Goal: Task Accomplishment & Management: Manage account settings

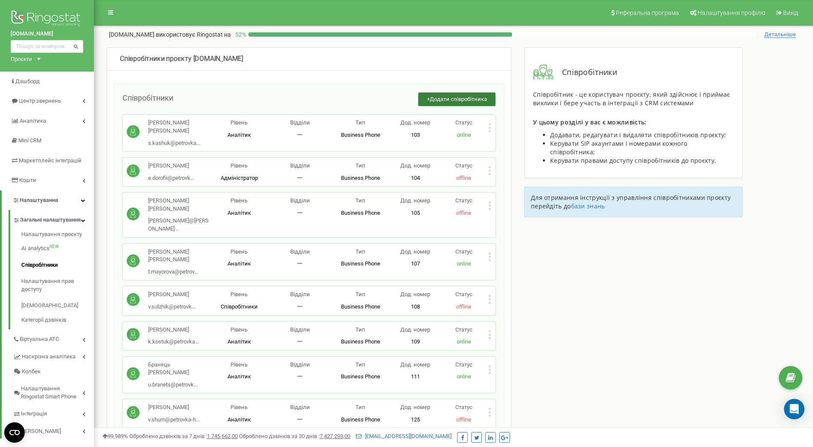
click at [456, 97] on span "Додати співробітника" at bounding box center [458, 99] width 57 height 6
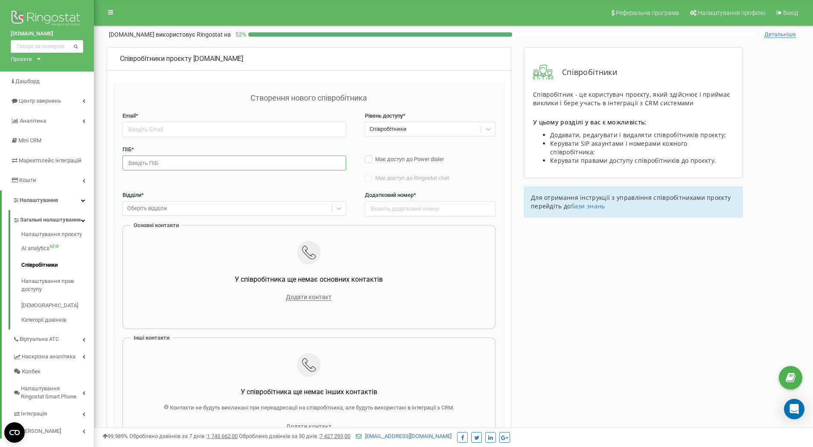
click at [189, 161] on input "text" at bounding box center [234, 163] width 224 height 15
paste input "Воровська [PERSON_NAME]"
type input "Воровська [PERSON_NAME]"
click at [192, 130] on input "email" at bounding box center [234, 129] width 224 height 15
paste input "[EMAIL_ADDRESS][DOMAIN_NAME]"
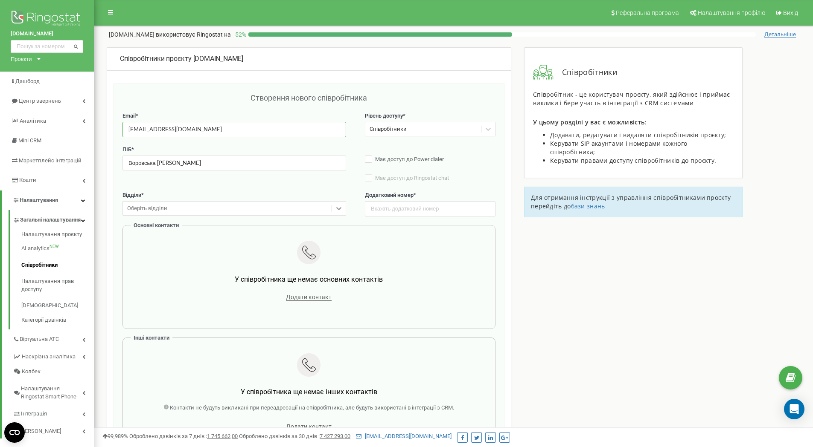
type input "[EMAIL_ADDRESS][DOMAIN_NAME]"
click at [336, 208] on icon at bounding box center [338, 208] width 9 height 9
drag, startPoint x: 217, startPoint y: 221, endPoint x: 231, endPoint y: 217, distance: 14.5
click at [218, 221] on div "Відділ продажу" at bounding box center [234, 225] width 224 height 15
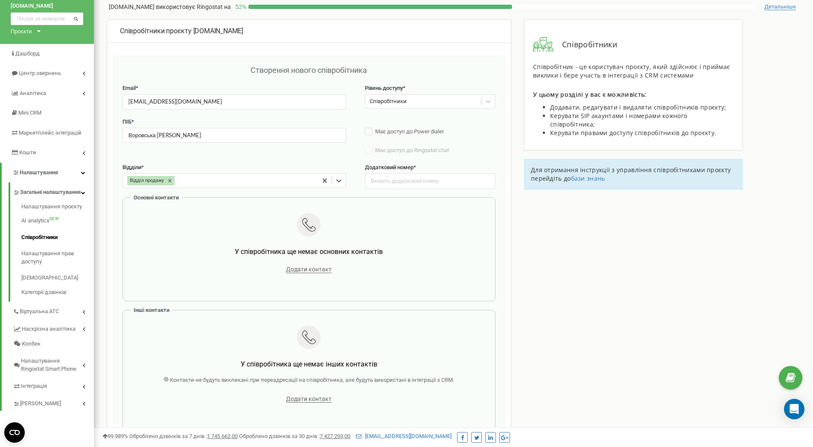
scroll to position [43, 0]
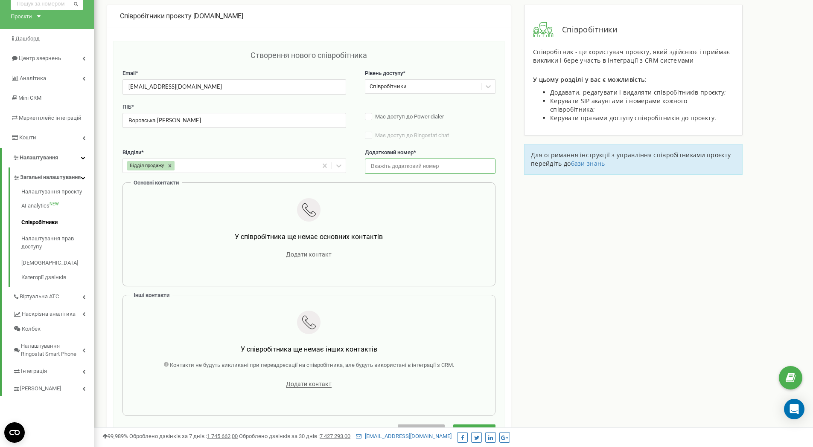
click at [410, 168] on input "text" at bounding box center [430, 166] width 131 height 15
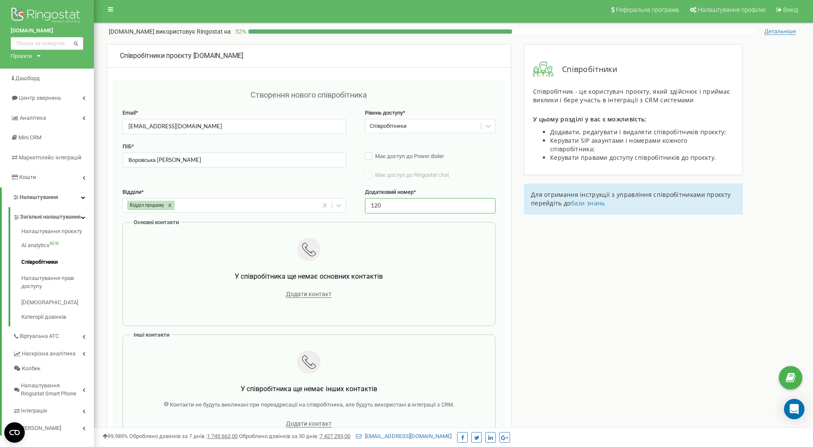
scroll to position [0, 0]
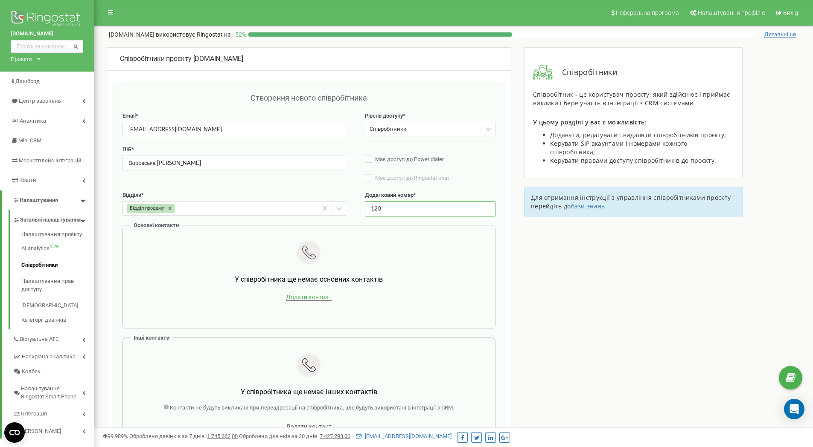
type input "120"
click at [313, 296] on span "Додати контакт" at bounding box center [309, 297] width 46 height 7
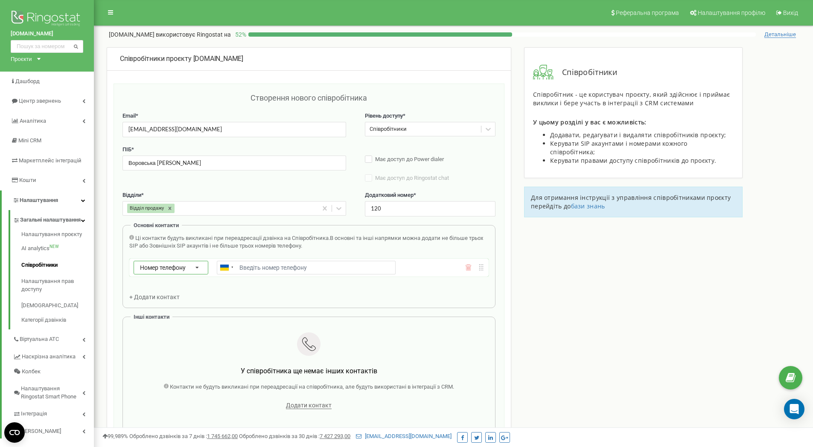
click at [197, 269] on icon at bounding box center [197, 268] width 18 height 14
click at [164, 292] on div "SIP" at bounding box center [171, 292] width 74 height 12
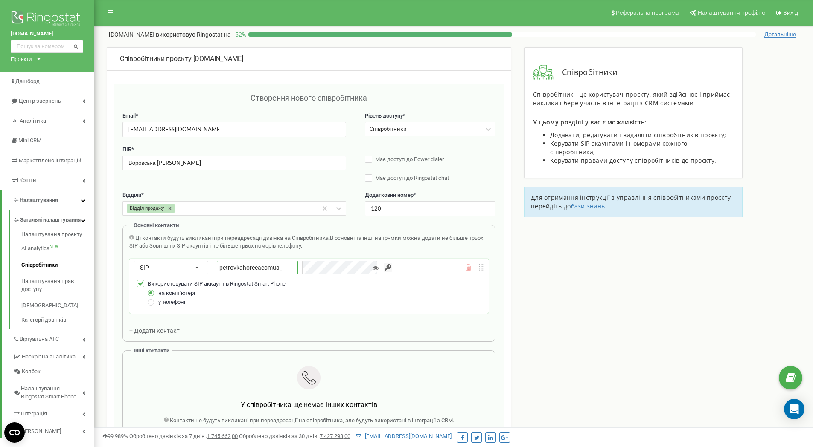
click at [286, 268] on input "petrovkahorecacomua_" at bounding box center [257, 268] width 81 height 14
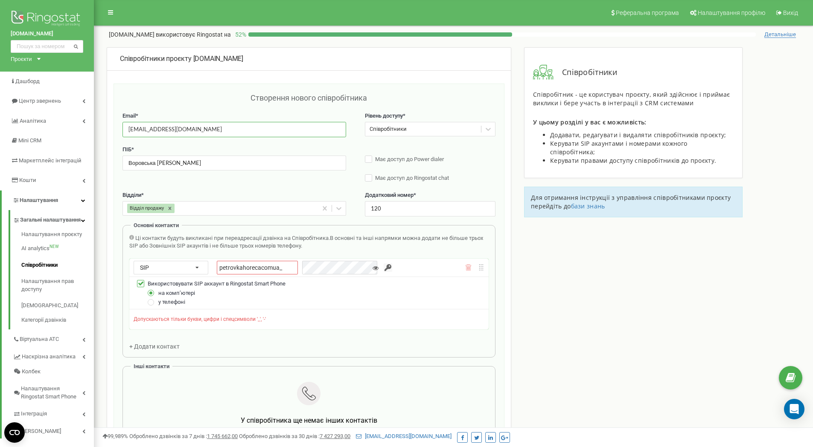
click at [153, 130] on input "k.vorovska@petrovka-horeca.com.ua" at bounding box center [234, 129] width 224 height 15
drag, startPoint x: 153, startPoint y: 129, endPoint x: 133, endPoint y: 128, distance: 20.1
click at [133, 128] on input "k.vorovska@petrovka-horeca.com.ua" at bounding box center [234, 129] width 224 height 15
click at [288, 267] on input "petrovkahorecacomua_" at bounding box center [257, 268] width 81 height 14
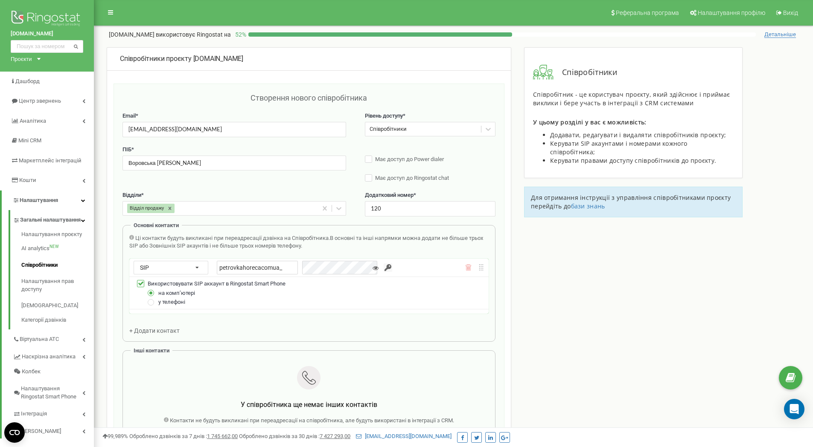
paste input "vorovska"
type input "petrovkahorecacomua_vorovska"
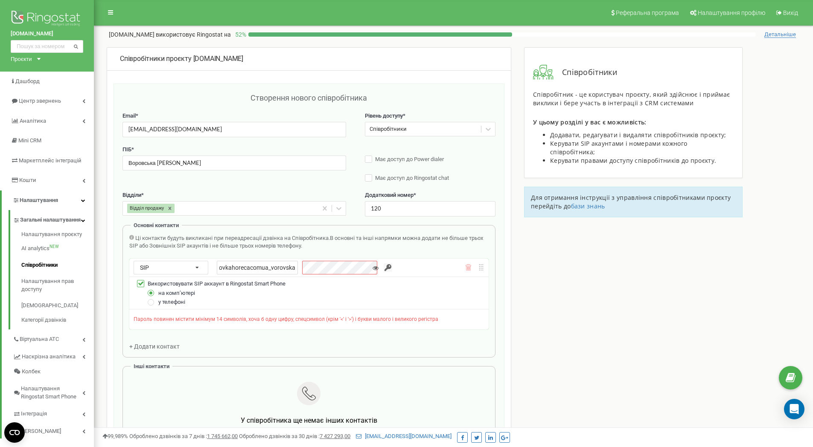
scroll to position [0, 0]
click at [372, 267] on icon at bounding box center [375, 268] width 6 height 6
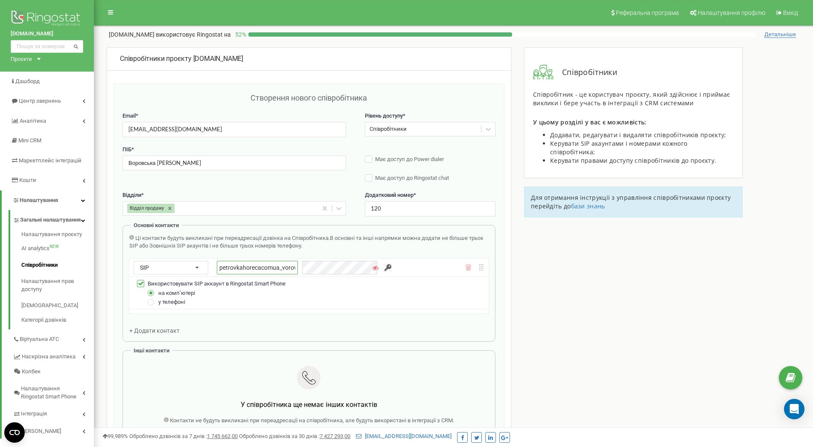
click at [290, 265] on div "petrovkahorecacomua_vorovska" at bounding box center [299, 268] width 165 height 14
click at [384, 267] on input "button" at bounding box center [388, 268] width 9 height 9
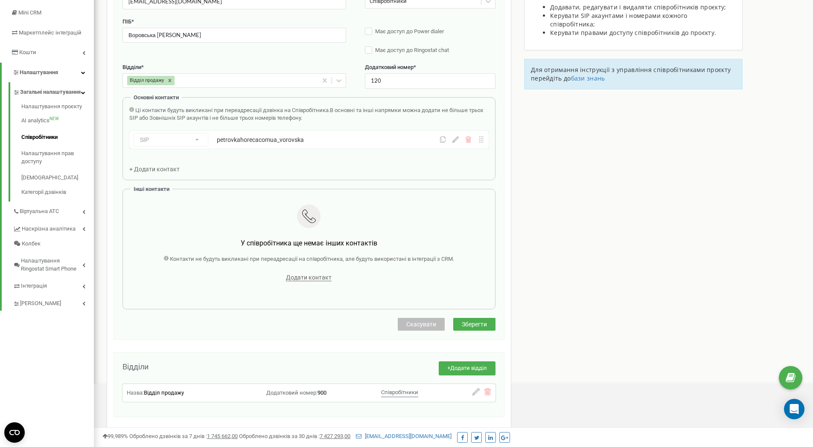
click at [479, 324] on span "Зберегти" at bounding box center [474, 324] width 25 height 7
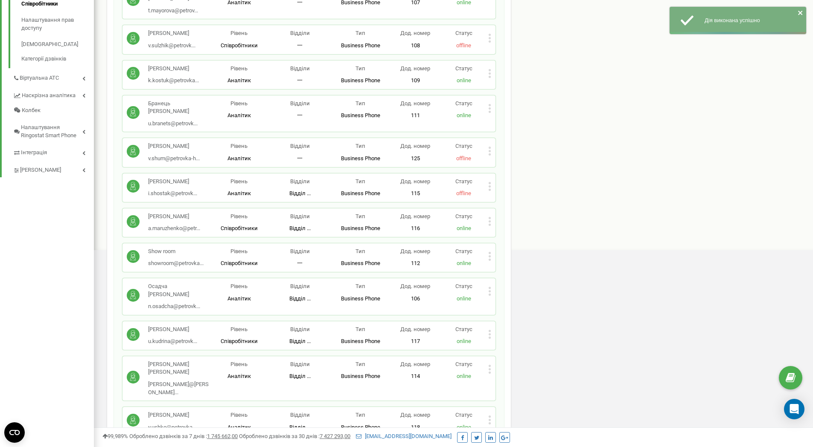
scroll to position [469, 0]
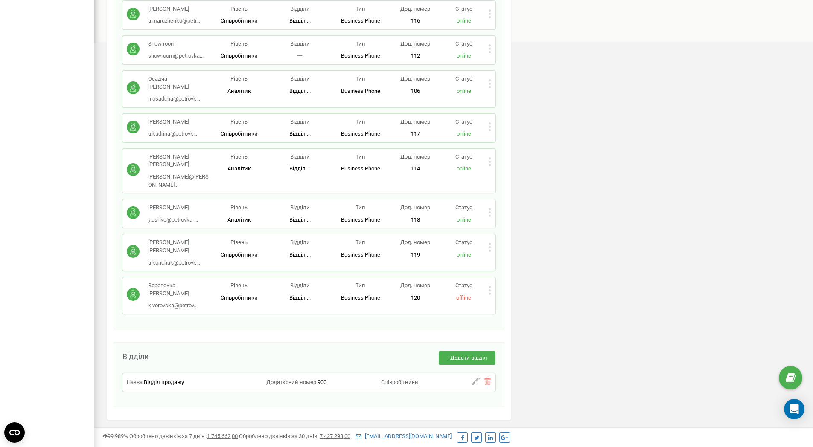
click at [490, 295] on icon at bounding box center [489, 290] width 3 height 9
click at [504, 308] on span "Редагувати" at bounding box center [517, 305] width 34 height 6
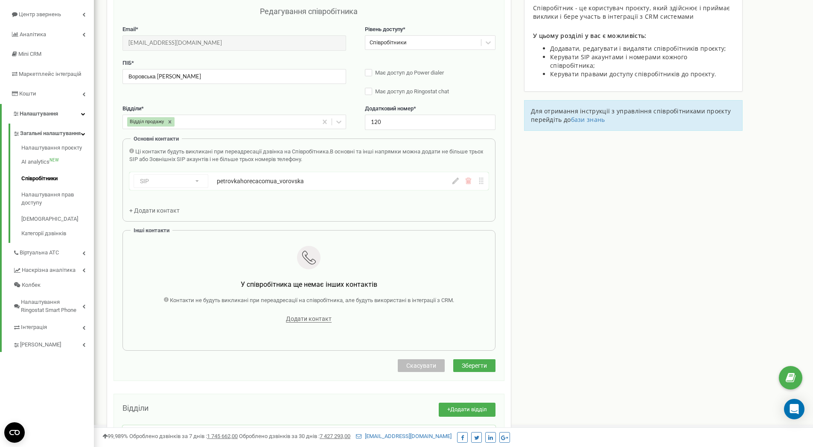
scroll to position [85, 0]
click at [454, 183] on icon at bounding box center [455, 182] width 6 height 6
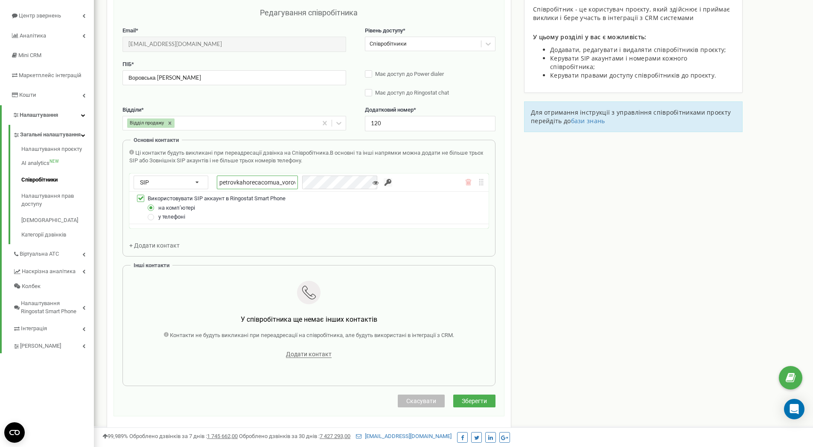
scroll to position [0, 13]
click at [340, 189] on div "petrovkahorecacomua_vorovska" at bounding box center [299, 183] width 165 height 14
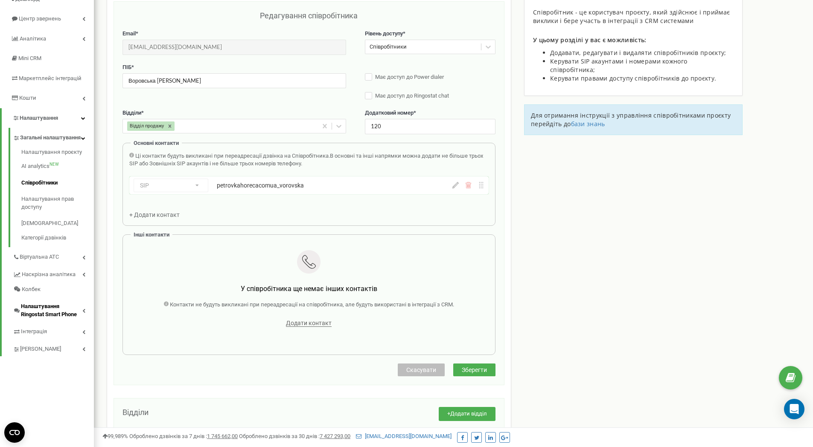
scroll to position [0, 0]
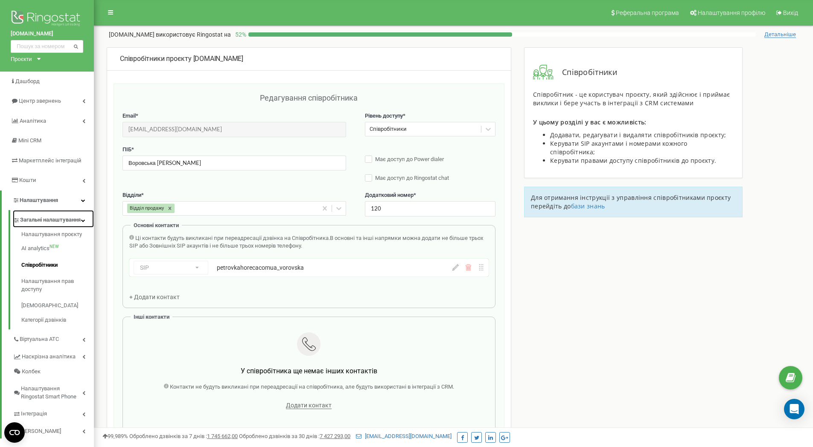
click at [54, 221] on span "Загальні налаштування" at bounding box center [50, 220] width 61 height 8
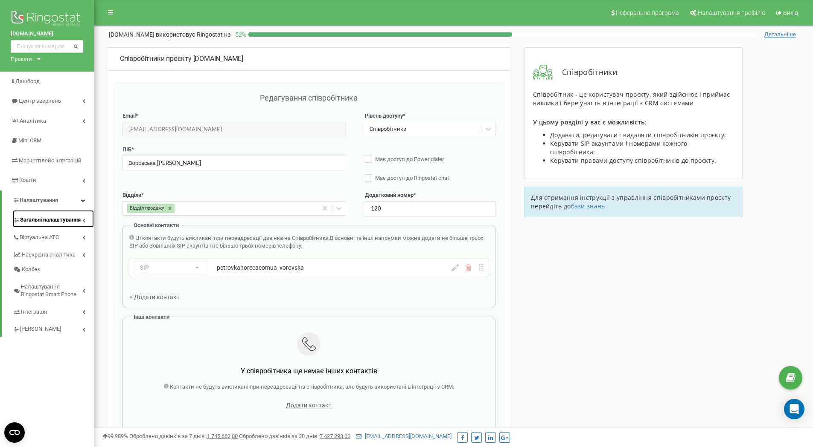
click at [66, 221] on span "Загальні налаштування" at bounding box center [50, 220] width 61 height 8
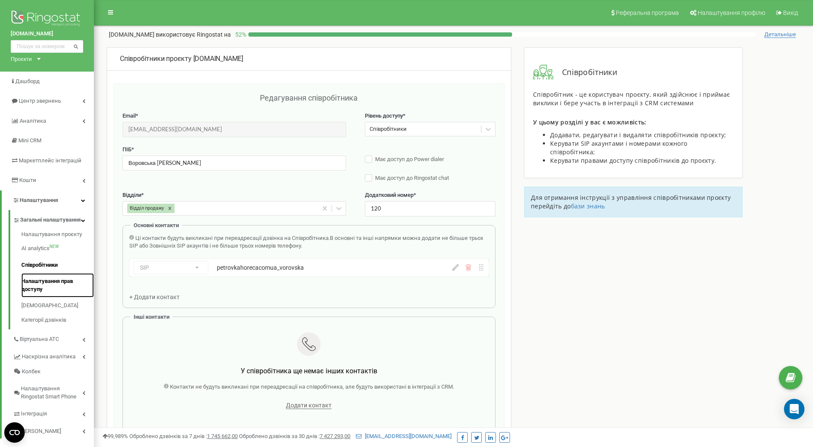
click at [55, 291] on link "Налаштування прав доступу" at bounding box center [57, 285] width 73 height 24
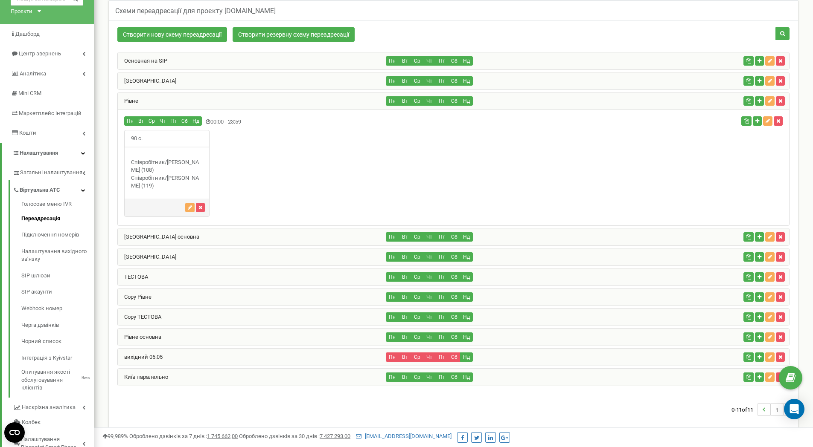
scroll to position [111, 0]
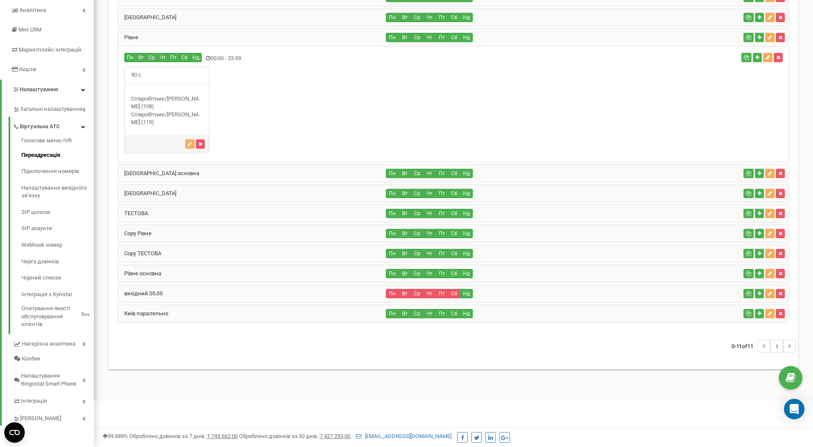
click at [169, 172] on div "Одеса основна" at bounding box center [252, 173] width 268 height 17
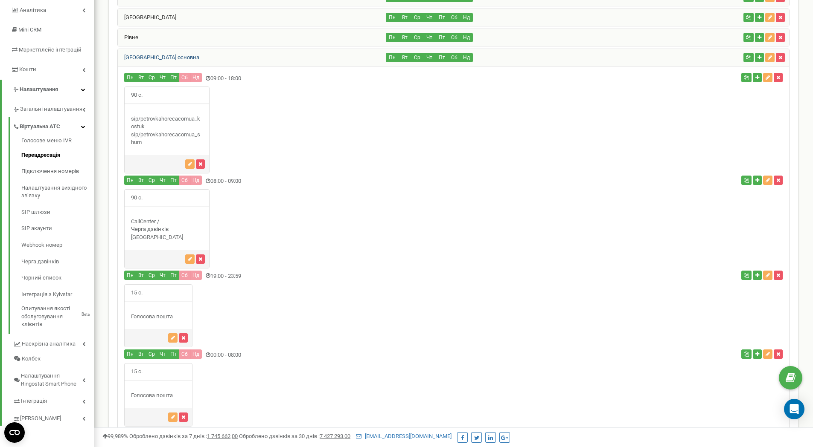
click at [145, 57] on link "Одеса основна" at bounding box center [158, 57] width 81 height 6
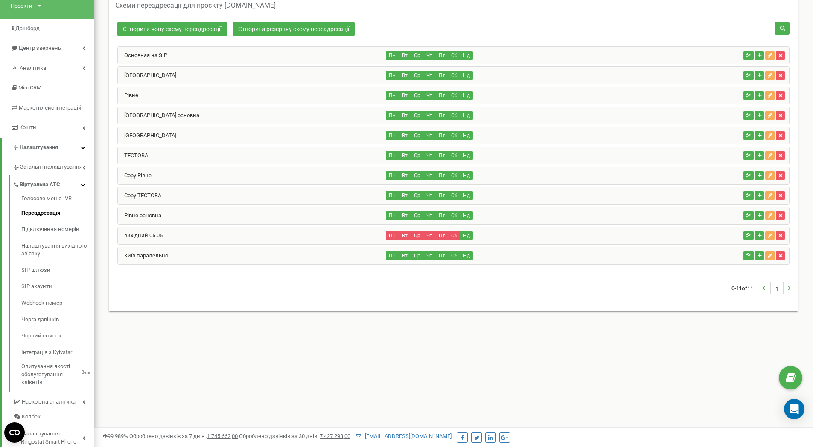
scroll to position [0, 0]
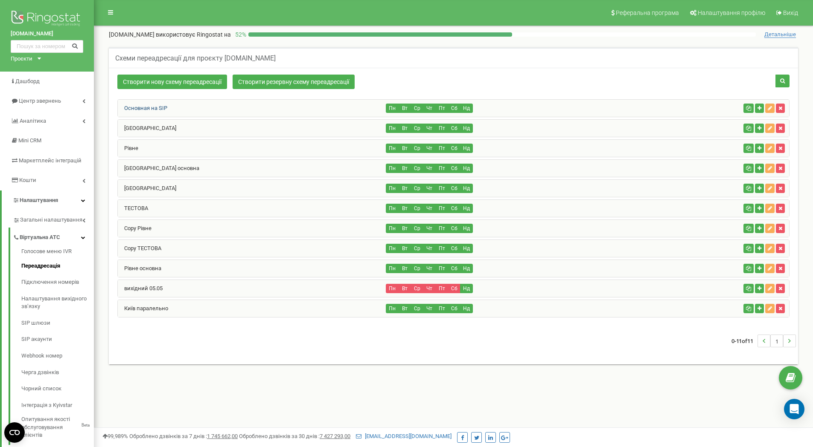
click at [157, 106] on link "Основная на SIP" at bounding box center [142, 108] width 49 height 6
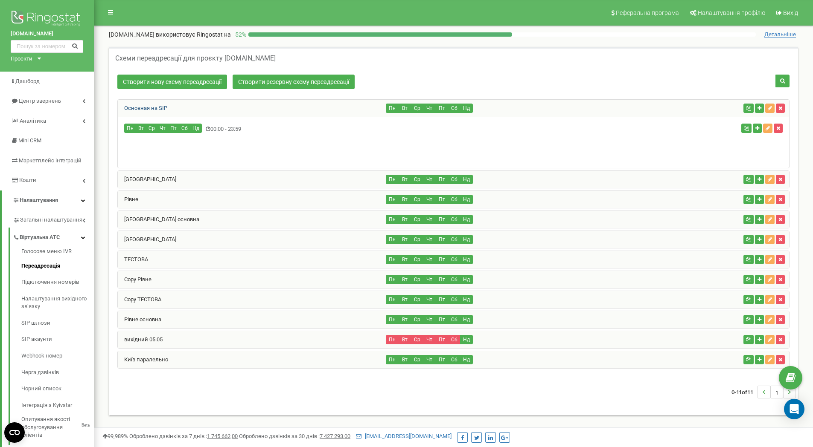
click at [156, 105] on link "Основная на SIP" at bounding box center [142, 108] width 49 height 6
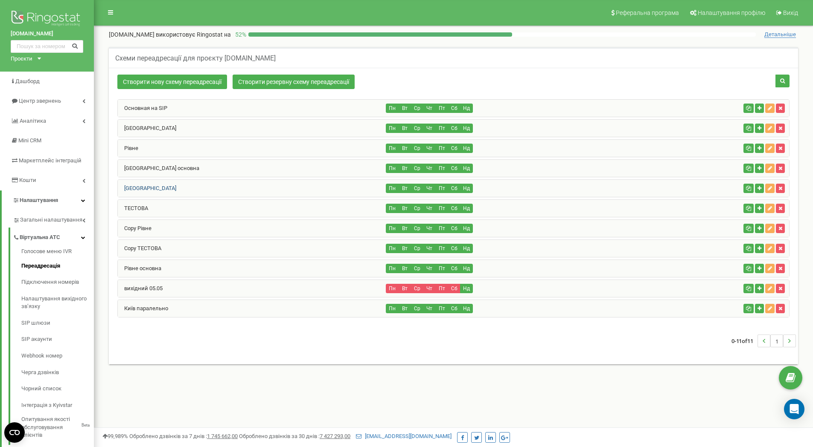
click at [134, 188] on link "[GEOGRAPHIC_DATA]" at bounding box center [147, 188] width 58 height 6
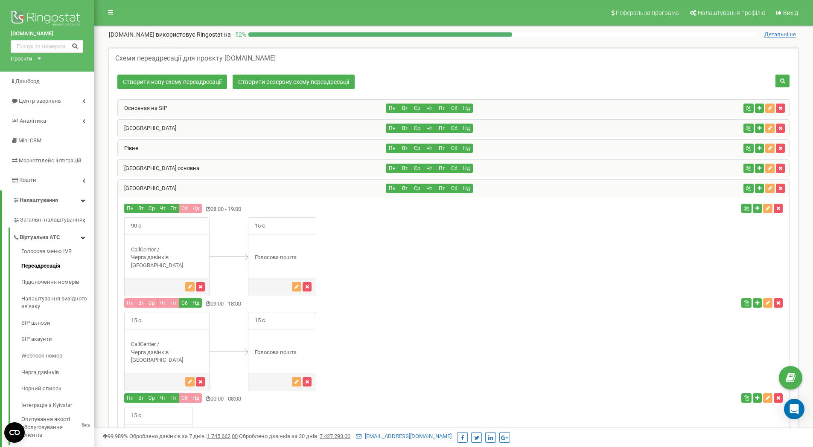
click at [128, 184] on div "[GEOGRAPHIC_DATA]" at bounding box center [252, 188] width 268 height 17
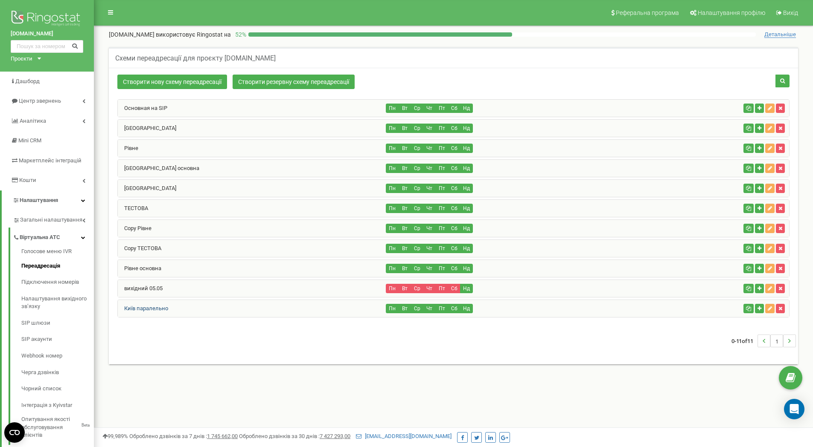
click at [154, 309] on link "Київ паралельно" at bounding box center [143, 308] width 50 height 6
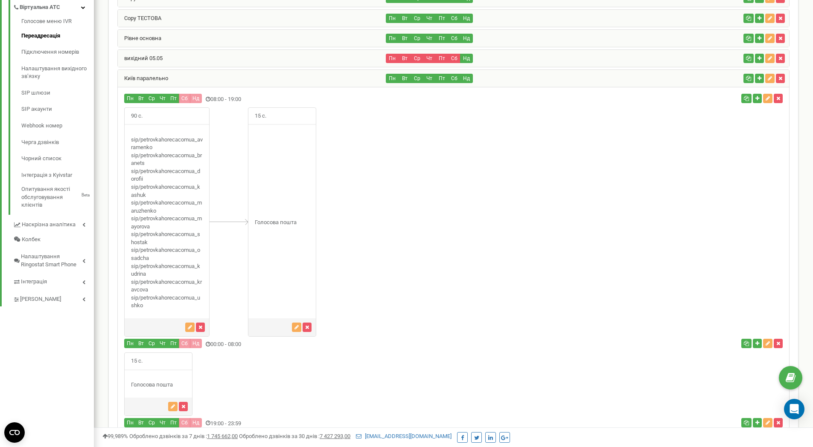
scroll to position [256, 0]
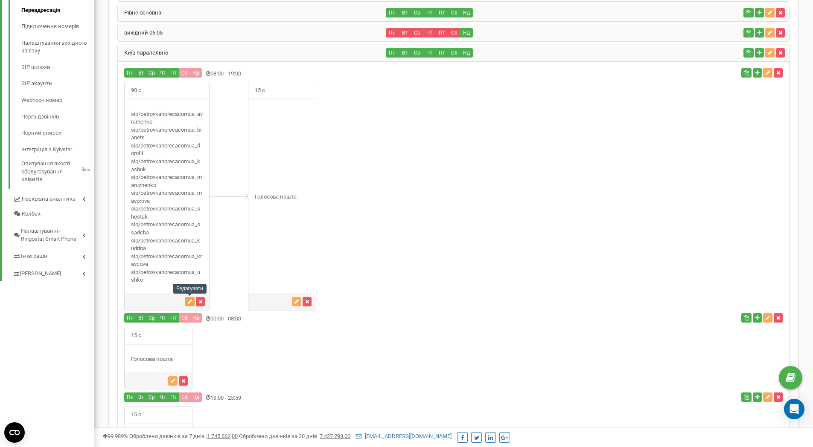
click at [188, 302] on icon "button" at bounding box center [190, 301] width 4 height 5
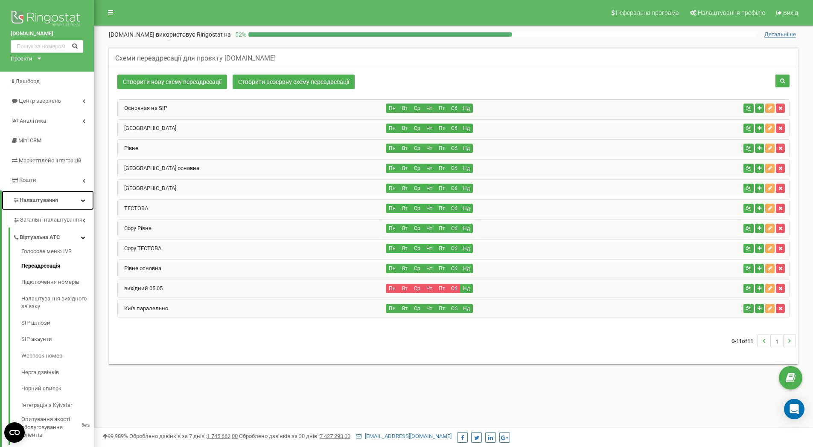
click at [79, 202] on link "Налаштування" at bounding box center [48, 201] width 92 height 20
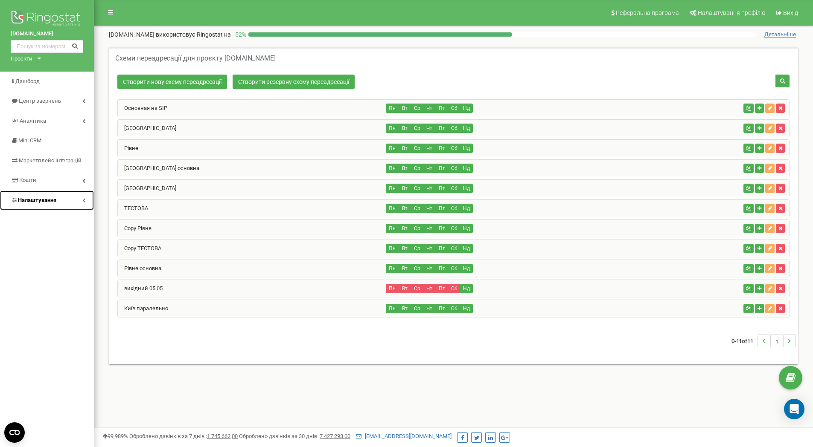
click at [80, 203] on link "Налаштування" at bounding box center [47, 201] width 94 height 20
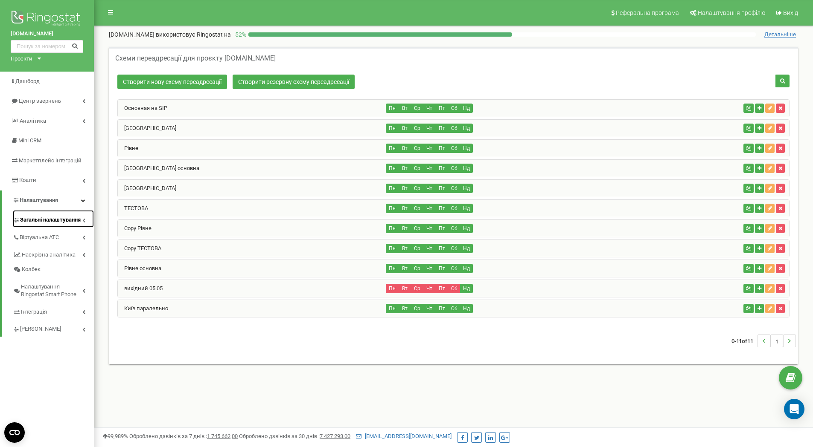
click at [76, 222] on span "Загальні налаштування" at bounding box center [50, 220] width 61 height 8
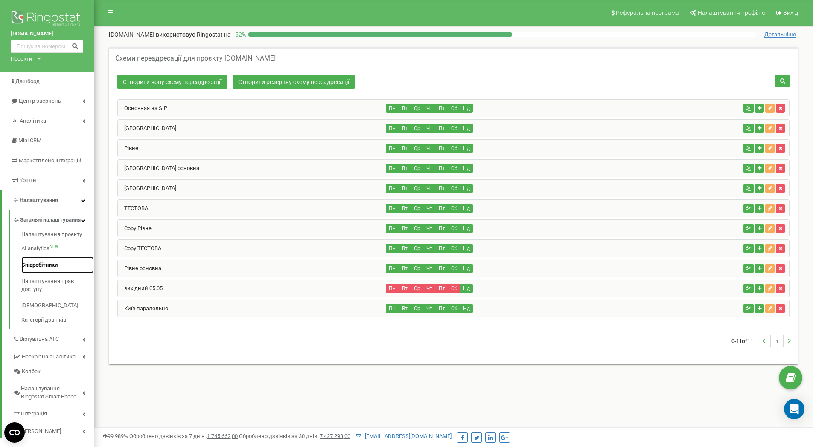
click at [45, 273] on link "Співробітники" at bounding box center [57, 265] width 73 height 17
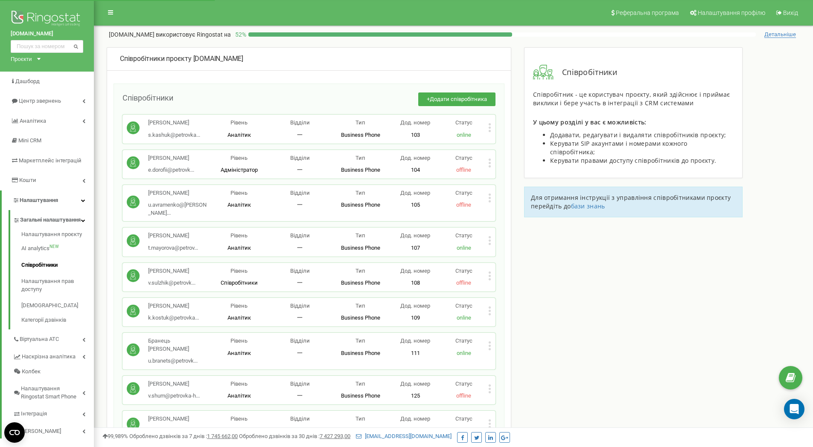
click at [488, 128] on icon at bounding box center [489, 127] width 3 height 9
click at [506, 140] on span "Редагувати" at bounding box center [517, 142] width 34 height 6
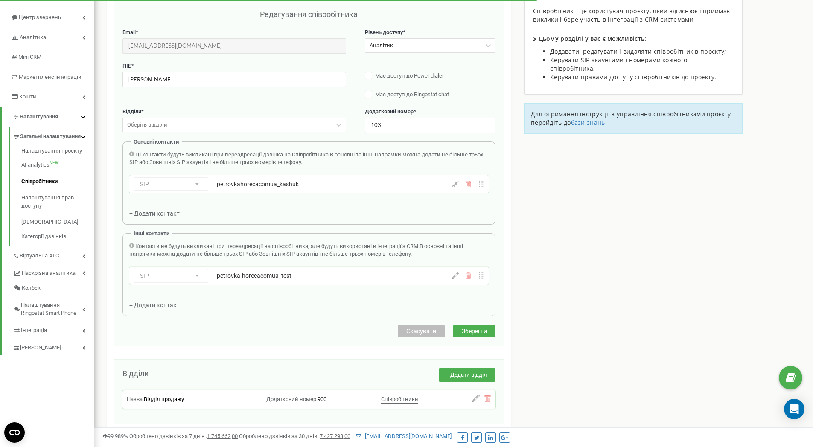
scroll to position [85, 0]
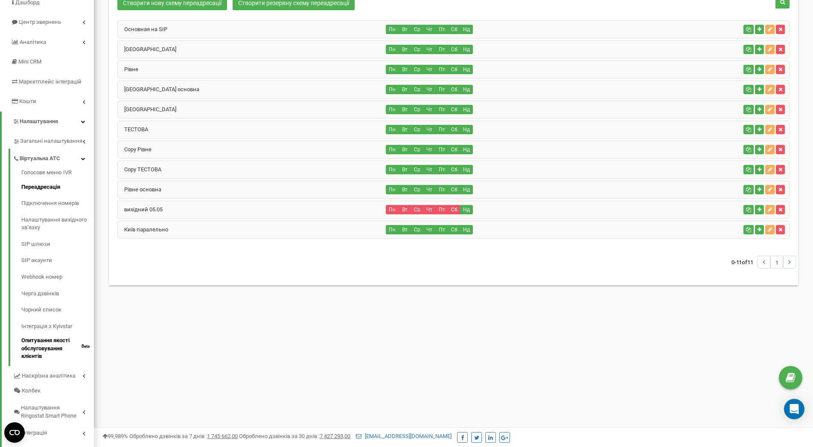
scroll to position [111, 0]
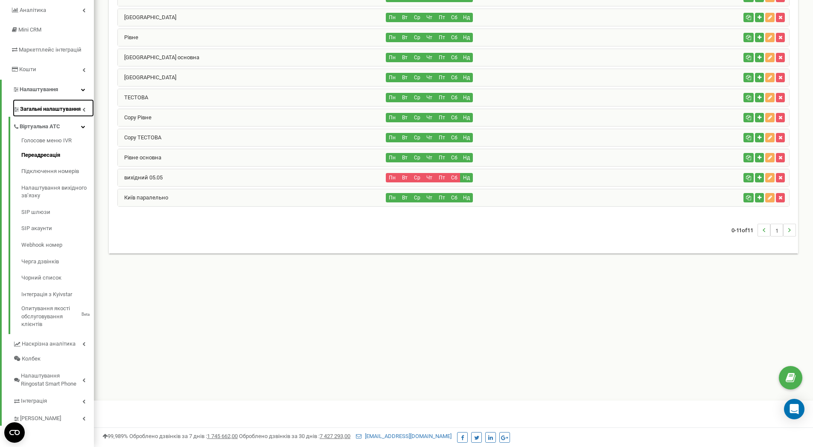
click at [80, 110] on span "Загальні налаштування" at bounding box center [50, 109] width 61 height 8
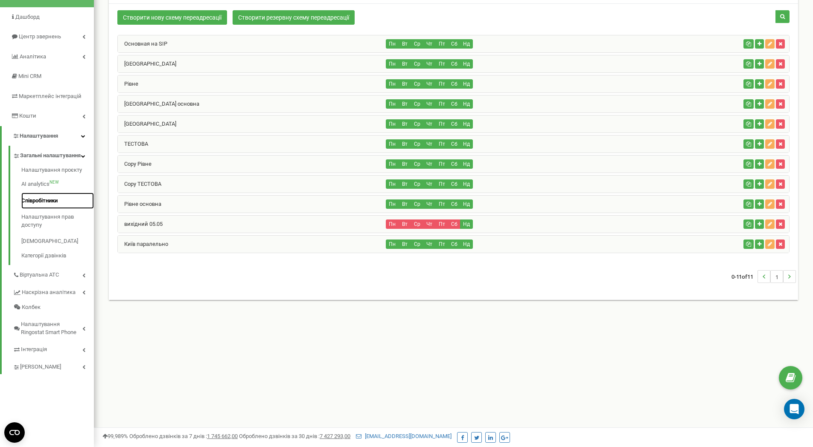
click at [46, 206] on link "Співробітники" at bounding box center [57, 201] width 73 height 17
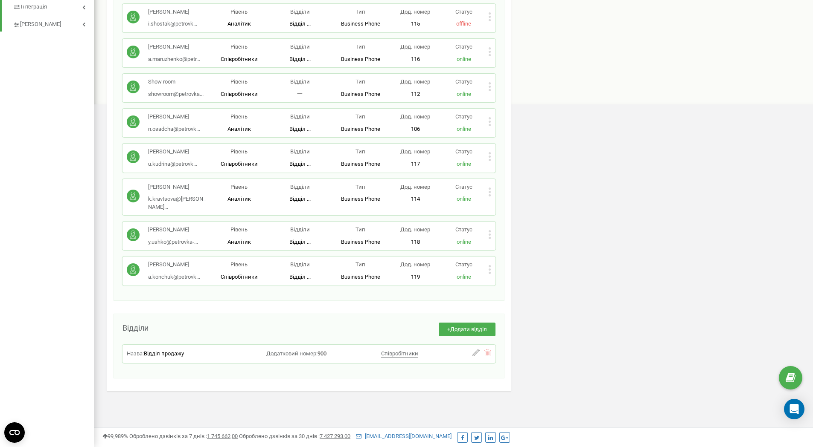
scroll to position [427, 0]
click at [490, 274] on icon at bounding box center [489, 273] width 2 height 2
click at [504, 287] on span "Редагувати" at bounding box center [517, 284] width 34 height 6
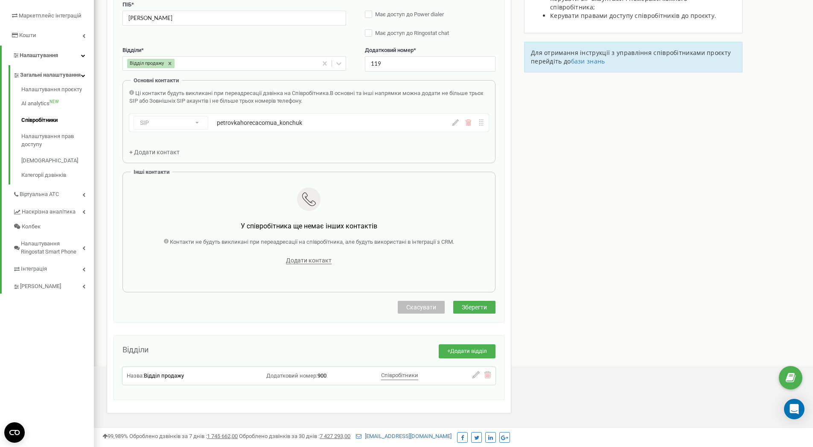
scroll to position [85, 0]
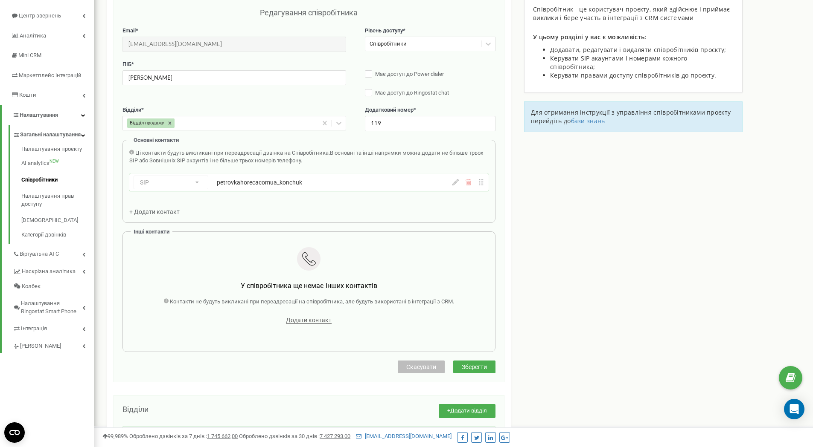
click at [456, 184] on icon at bounding box center [455, 182] width 6 height 6
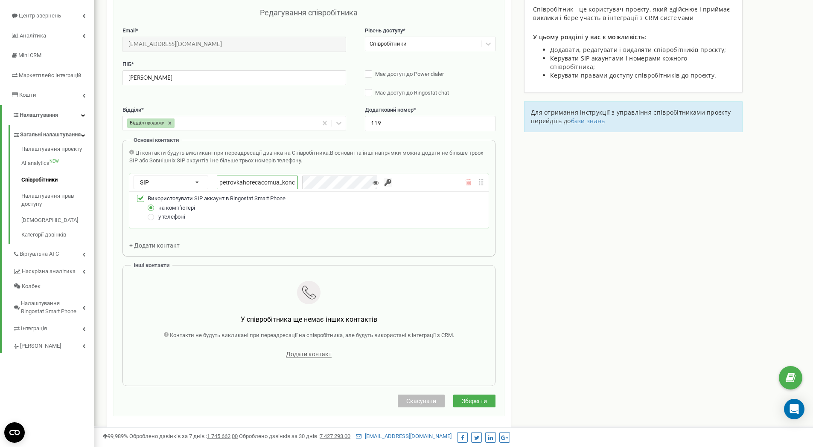
scroll to position [0, 12]
click at [345, 188] on div "petrovkahorecacomua_konchuk" at bounding box center [299, 183] width 165 height 14
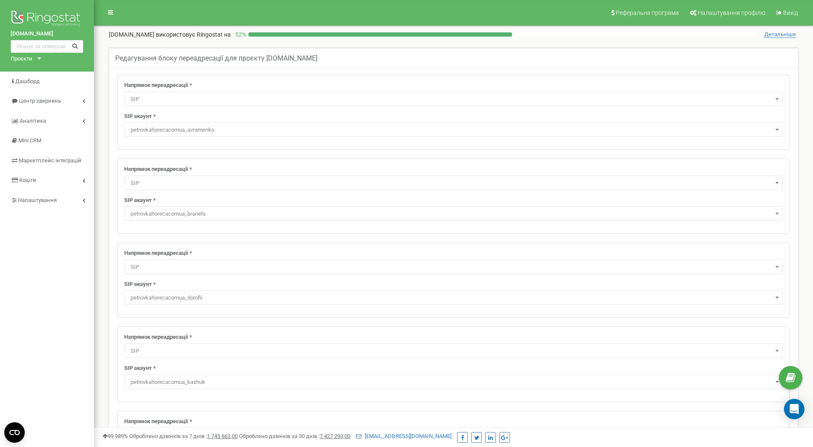
select select "SIP"
select select "petrovkahorecacomua_avramenko"
select select "SIP"
select select "petrovkahorecacomua_branets"
select select "SIP"
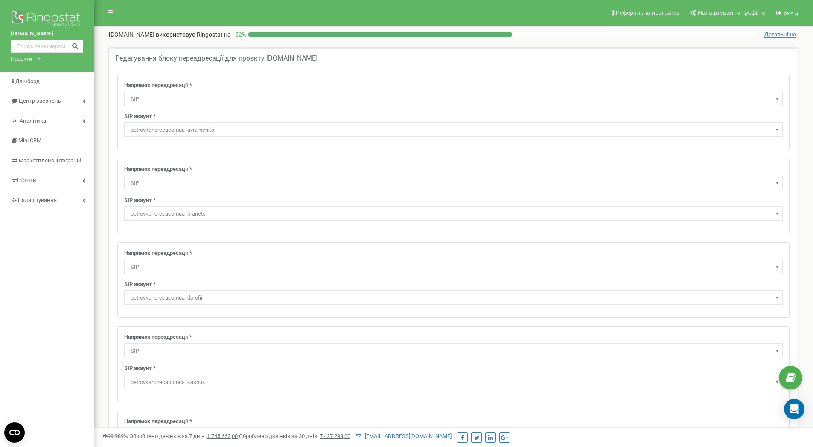
select select "petrovkahorecacomua_dorofii"
select select "SIP"
select select "petrovkahorecacomua_maruzhenko"
select select "SIP"
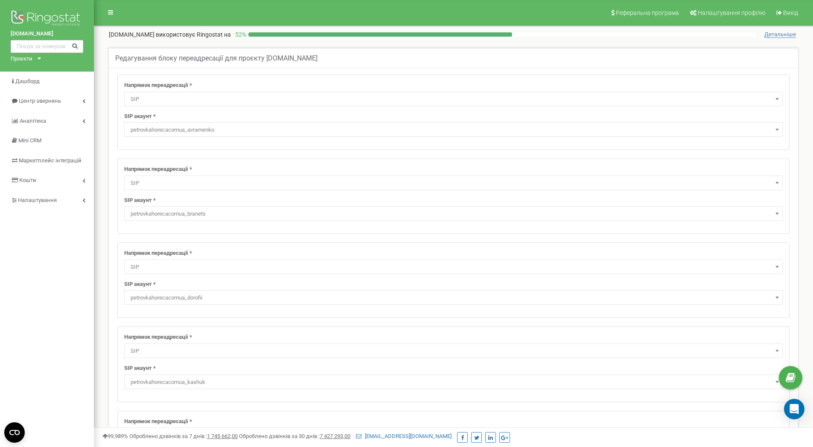
select select "petrovkahorecacomua_mayorova"
select select "SIP"
select select "petrovkahorecacomua_shostak"
select select "SIP"
select select "petrovkahorecacomua_osadcha"
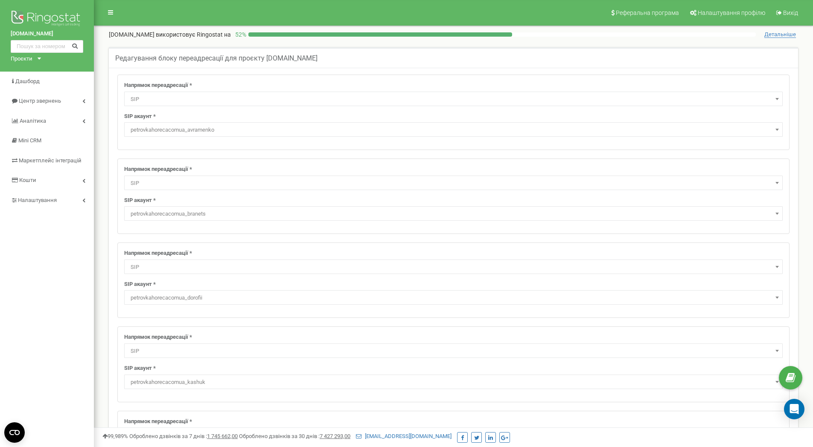
select select "SIP"
select select "petrovkahorecacomua_kudrina"
select select "SIP"
select select "petrovkahorecacomua_kravcova"
select select "SIP"
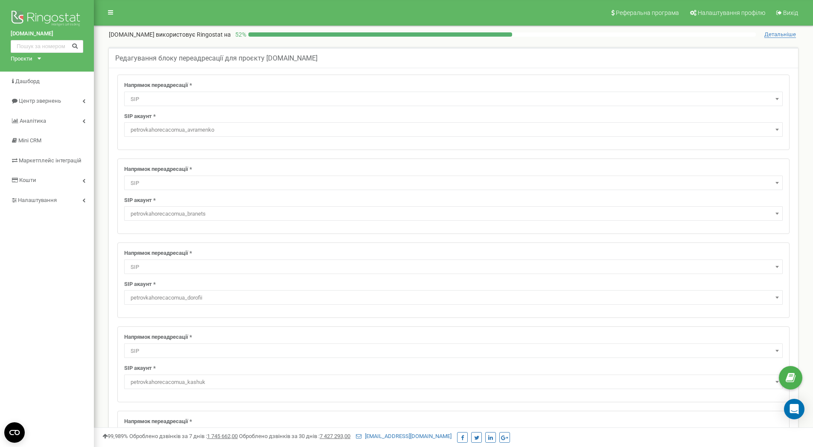
select select "petrovkahorecacomua_ushko"
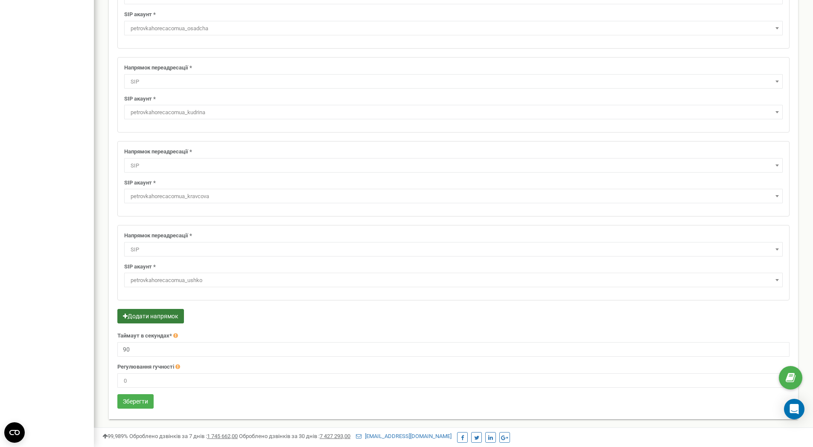
click at [141, 314] on button "Додати напрямок" at bounding box center [150, 316] width 67 height 15
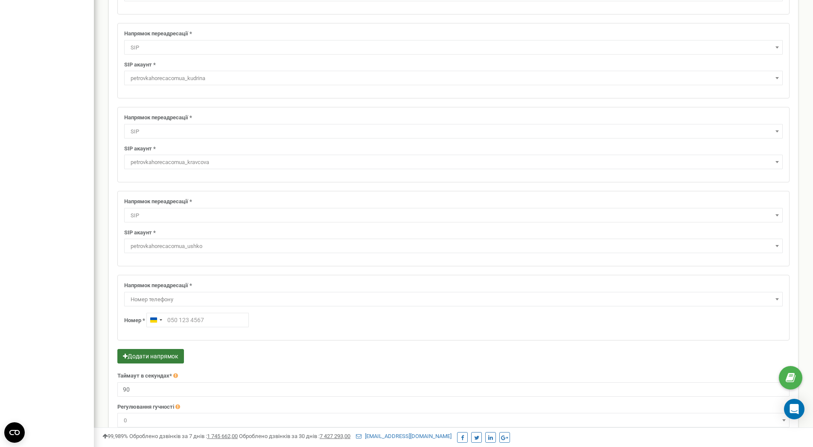
scroll to position [764, 0]
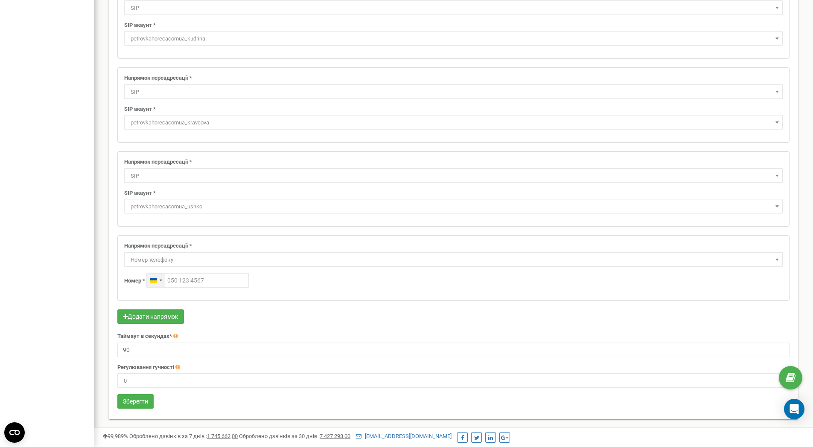
click at [163, 282] on div "[GEOGRAPHIC_DATA] +380" at bounding box center [156, 281] width 18 height 14
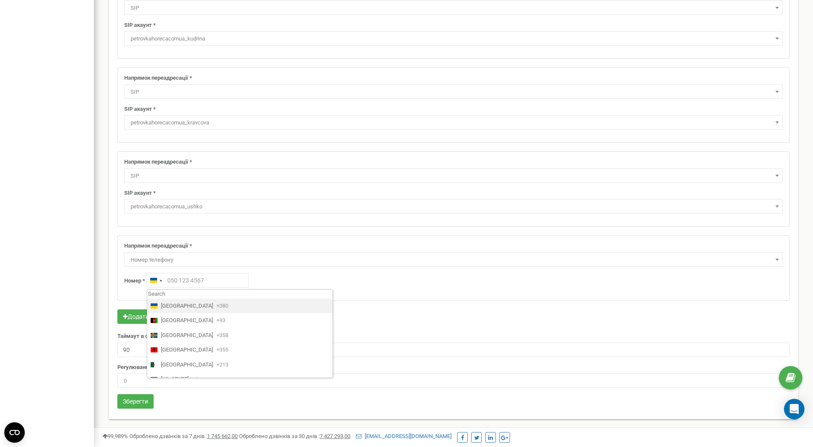
click at [225, 239] on div "Напрямок переадресації * Не використовувати Голосова пошта IVR Webhook номер пе…" at bounding box center [453, 268] width 671 height 65
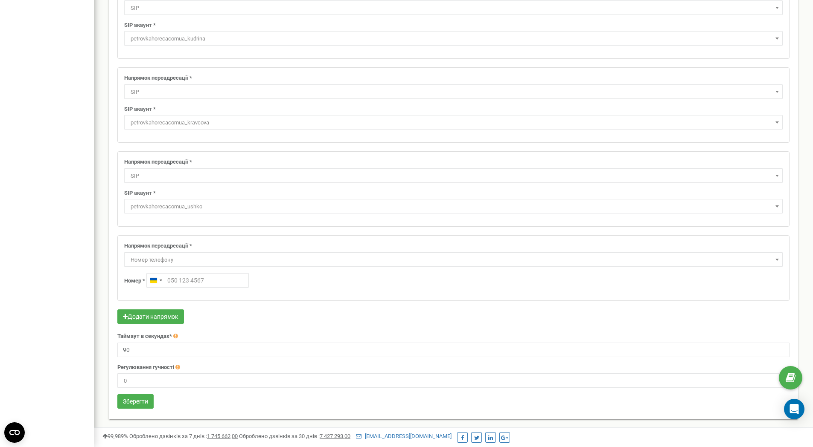
click at [229, 266] on span "Номер телефону" at bounding box center [453, 260] width 652 height 12
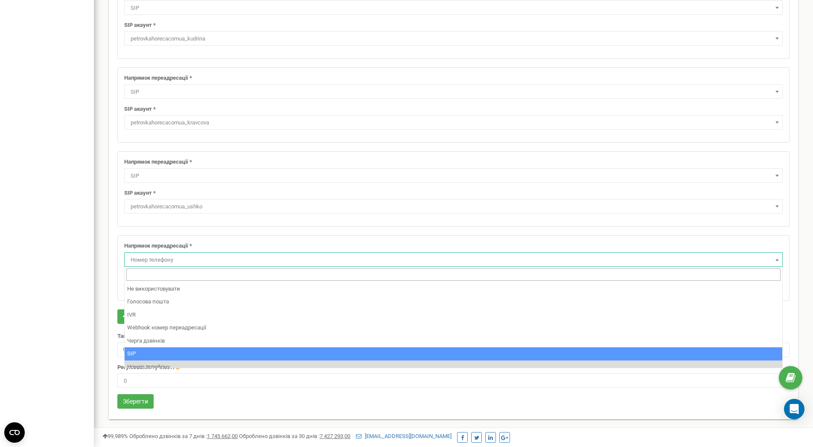
select select "SIP"
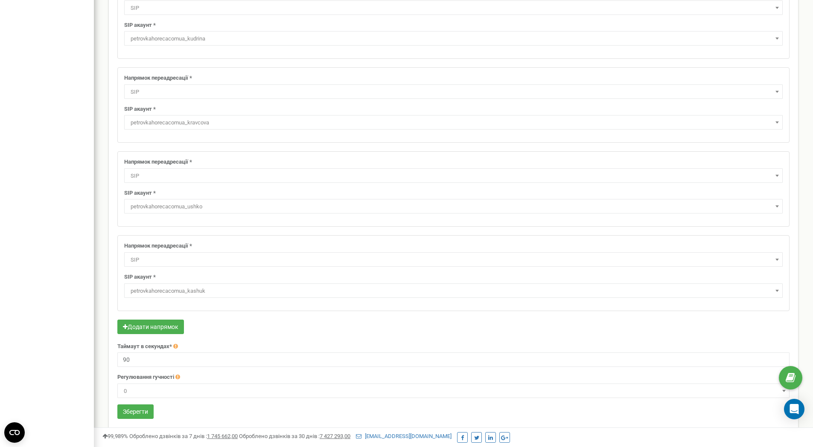
click at [215, 293] on span "petrovkahorecacomua_kashuk" at bounding box center [453, 291] width 652 height 12
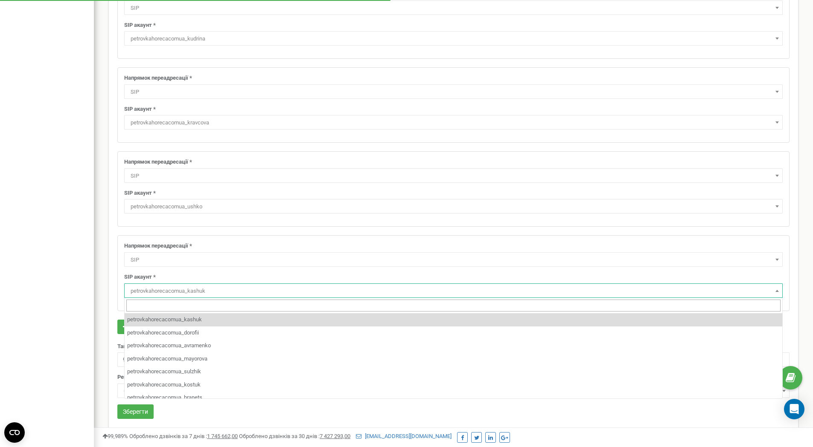
scroll to position [163, 0]
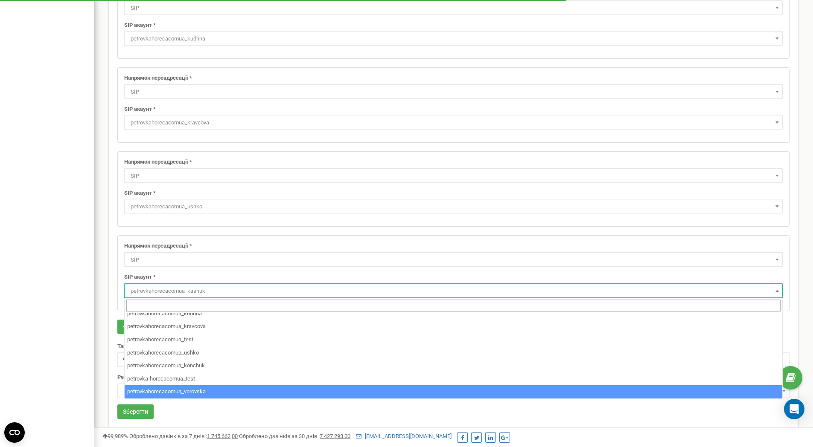
select select "petrovkahorecacomua_vorovska"
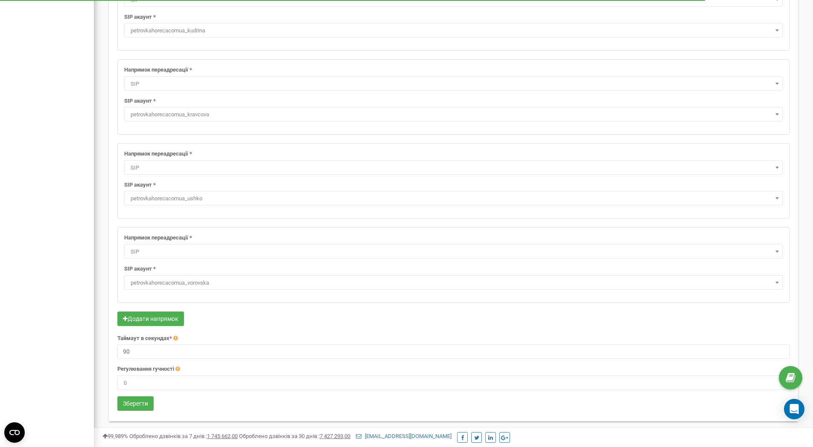
scroll to position [774, 0]
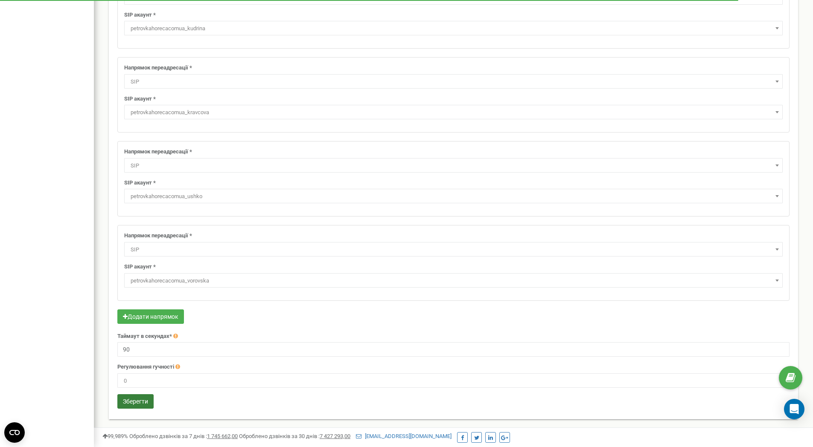
click at [136, 399] on button "Зберегти" at bounding box center [135, 402] width 36 height 15
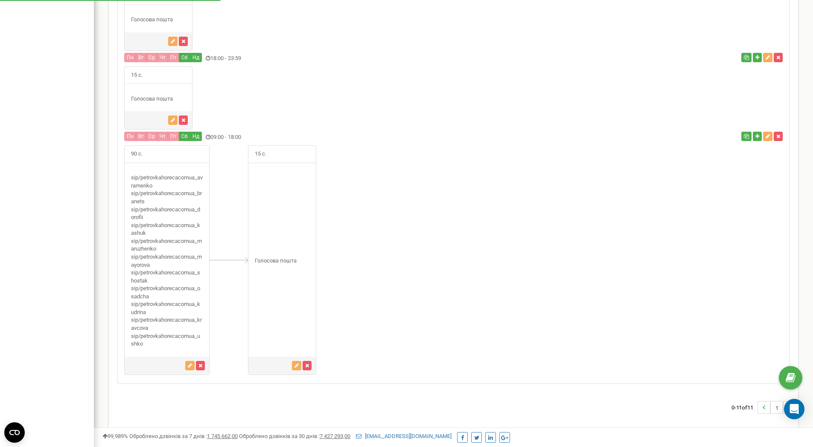
scroll to position [782, 0]
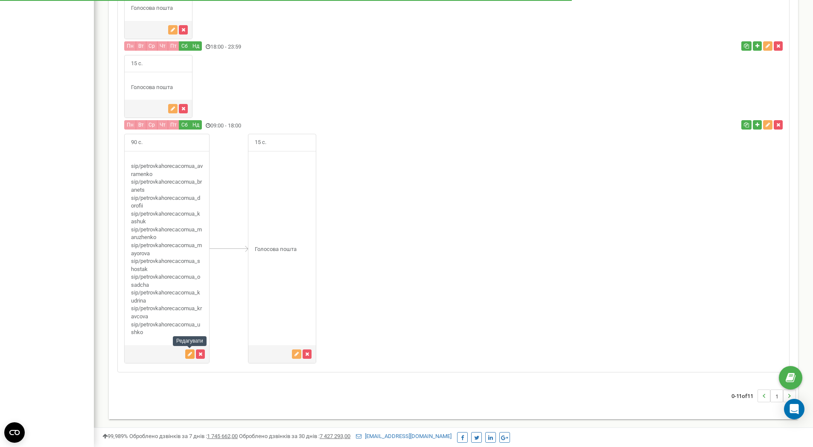
click at [189, 353] on icon "button" at bounding box center [190, 354] width 4 height 5
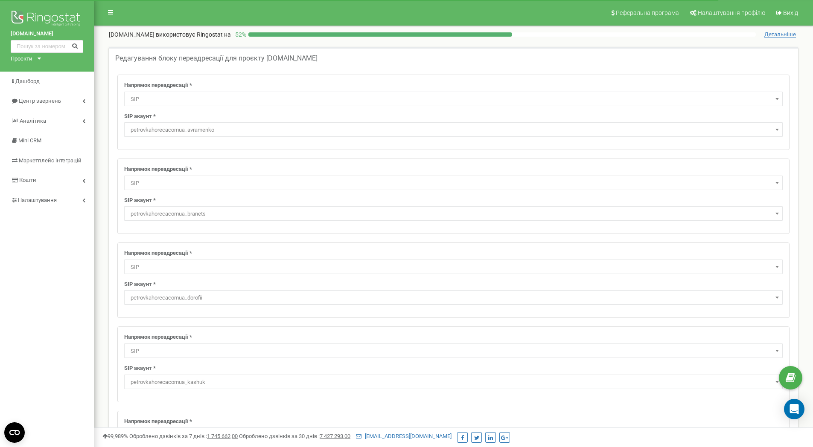
select select "SIP"
select select "petrovkahorecacomua_avramenko"
select select "SIP"
select select "petrovkahorecacomua_branets"
select select "SIP"
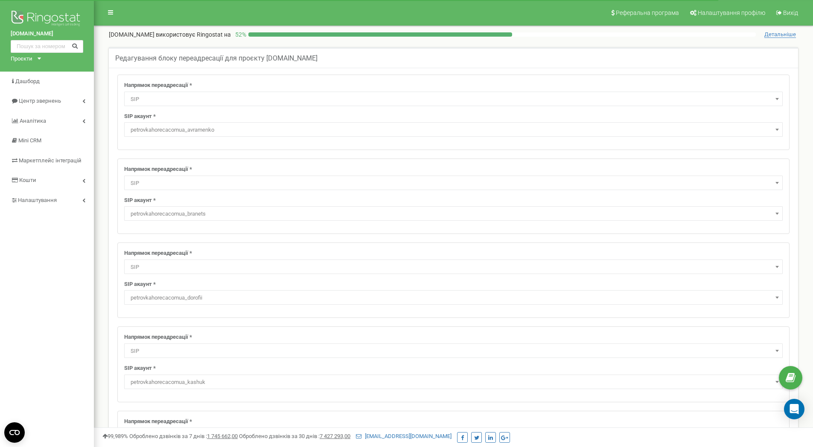
select select "petrovkahorecacomua_dorofii"
select select "SIP"
select select "petrovkahorecacomua_maruzhenko"
select select "SIP"
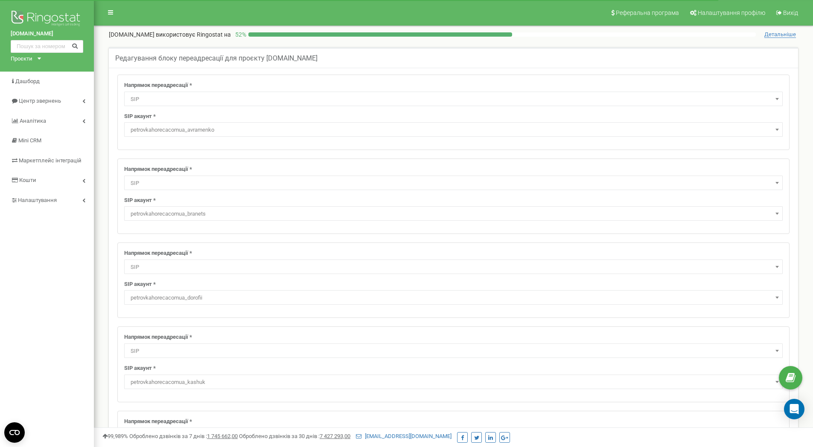
select select "petrovkahorecacomua_mayorova"
select select "SIP"
select select "petrovkahorecacomua_shostak"
select select "SIP"
select select "petrovkahorecacomua_osadcha"
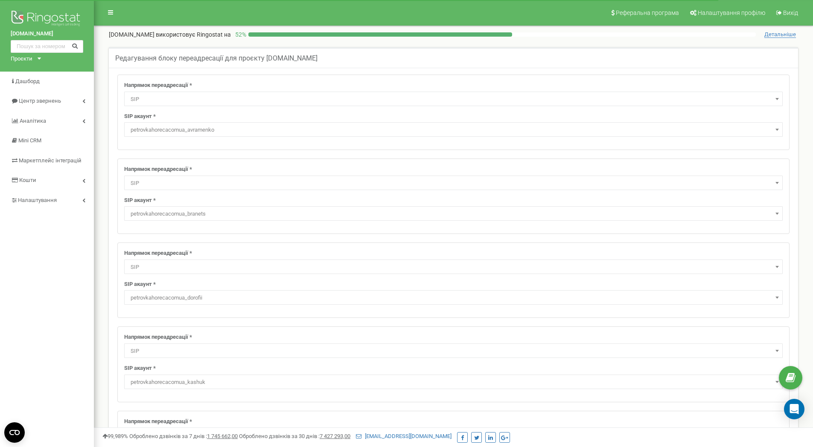
select select "SIP"
select select "petrovkahorecacomua_kudrina"
select select "SIP"
select select "petrovkahorecacomua_kravcova"
select select "SIP"
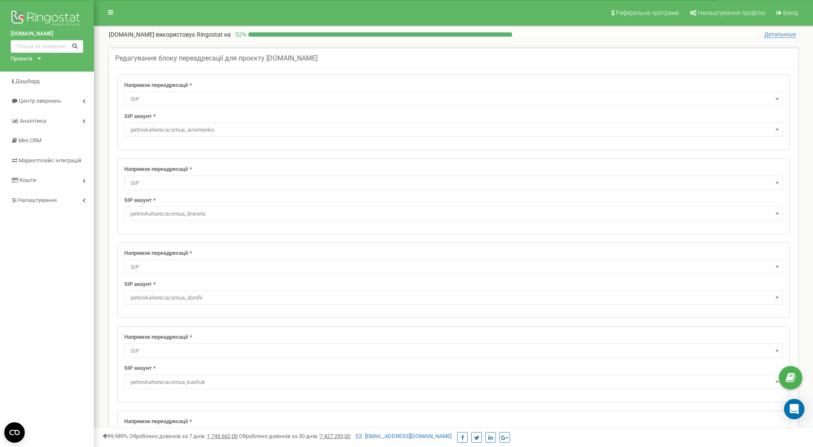
select select "petrovkahorecacomua_ushko"
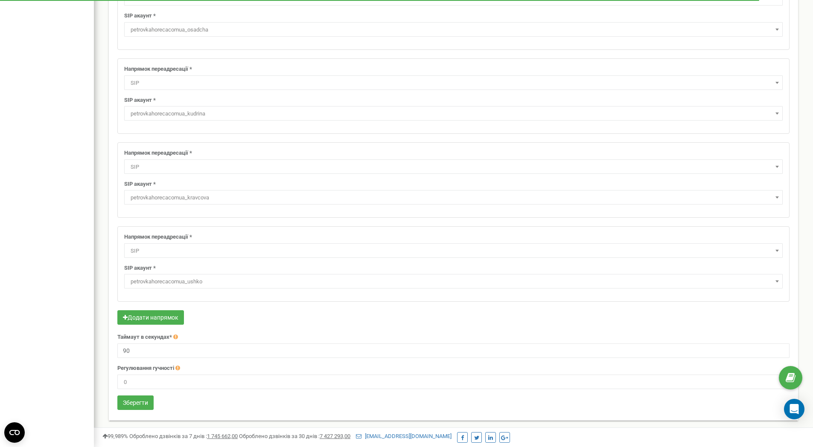
scroll to position [690, 0]
click at [157, 312] on button "Додати напрямок" at bounding box center [150, 316] width 67 height 15
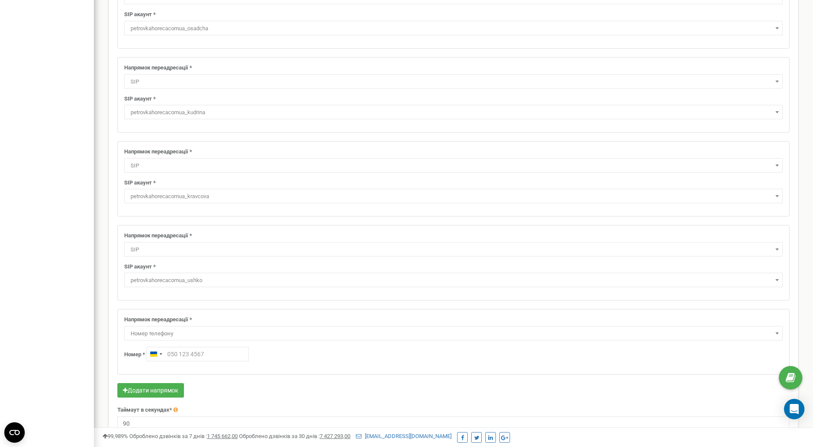
click at [189, 334] on span "Номер телефону" at bounding box center [453, 334] width 652 height 12
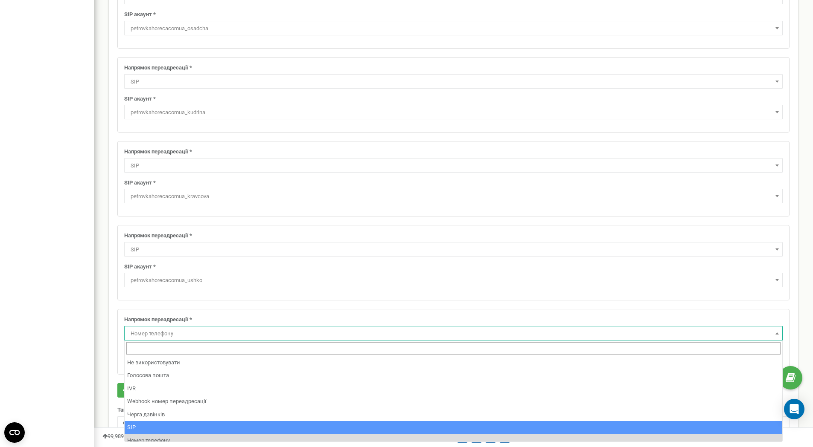
select select "SIP"
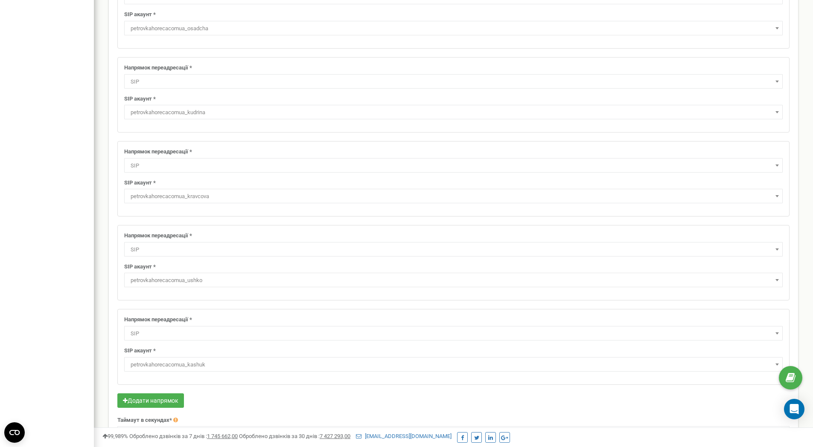
click at [224, 366] on span "petrovkahorecacomua_kashuk" at bounding box center [453, 365] width 652 height 12
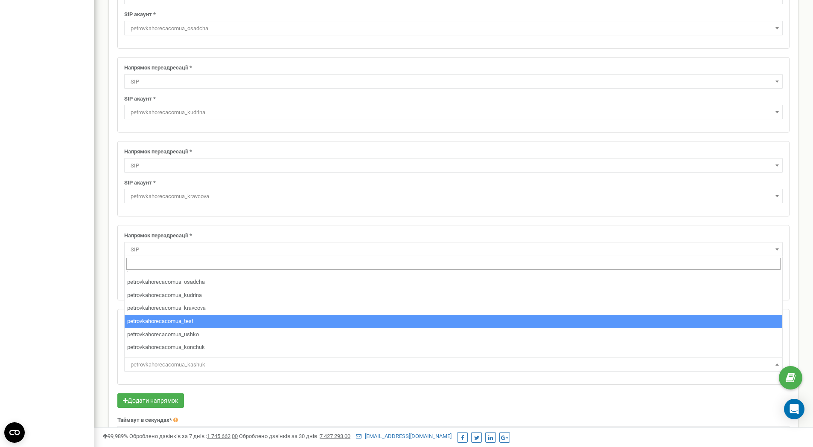
scroll to position [163, 0]
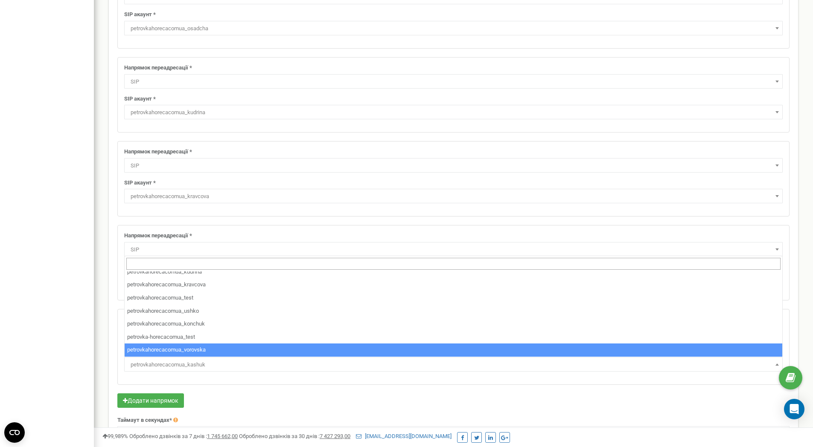
select select "petrovkahorecacomua_vorovska"
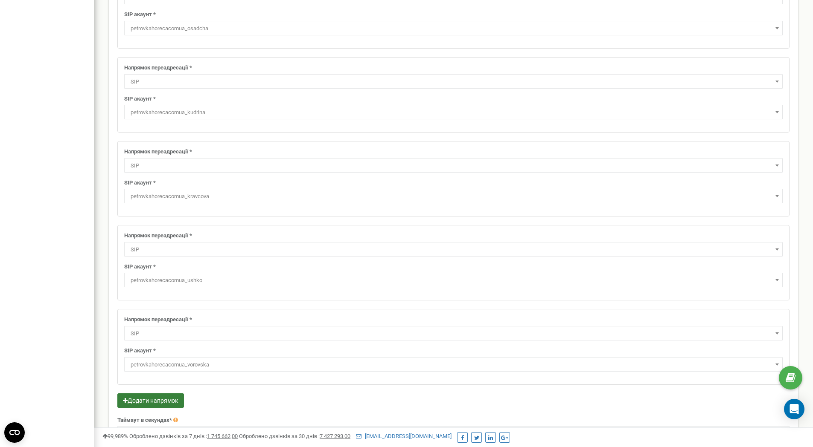
click at [152, 398] on button "Додати напрямок" at bounding box center [150, 401] width 67 height 15
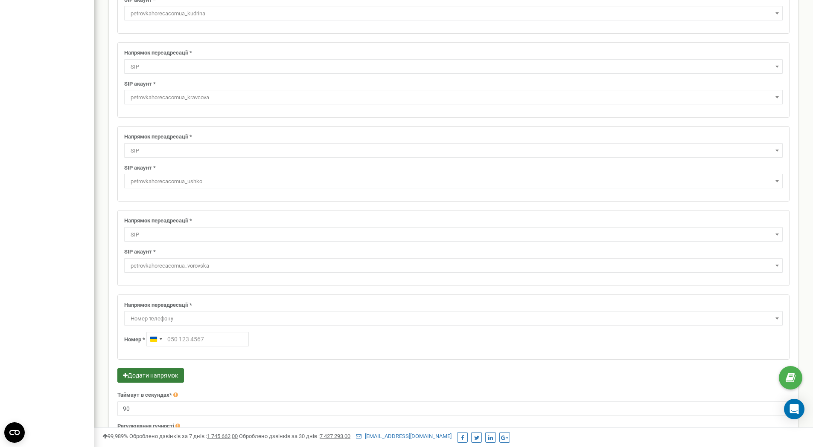
scroll to position [848, 0]
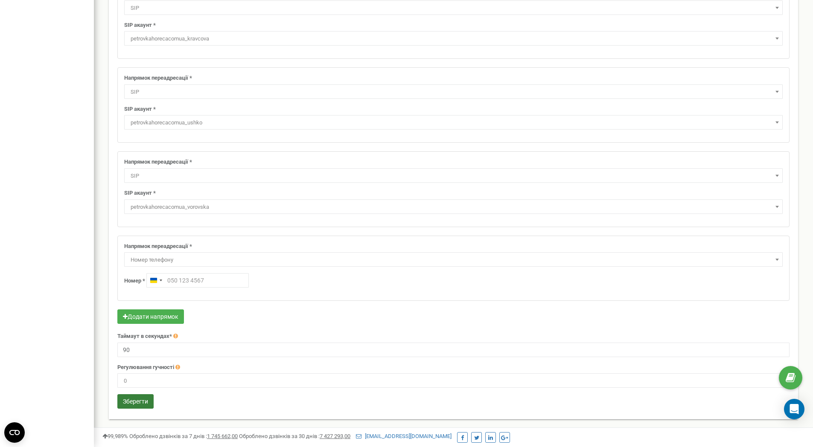
click at [136, 398] on button "Зберегти" at bounding box center [135, 402] width 36 height 15
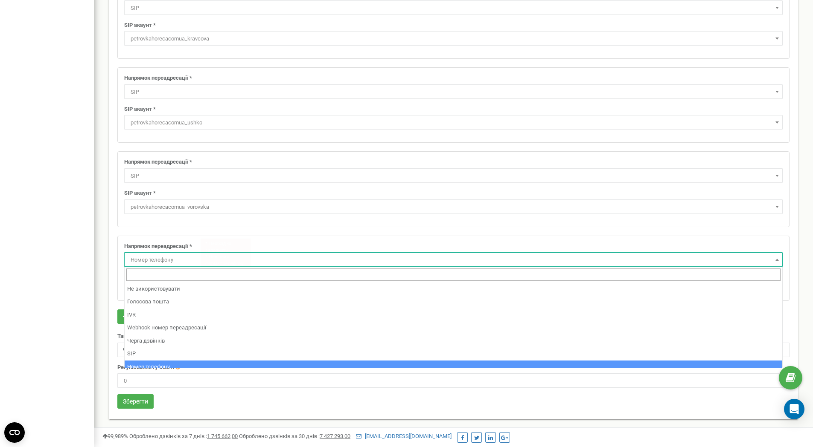
click at [152, 261] on span "Номер телефону" at bounding box center [453, 260] width 652 height 12
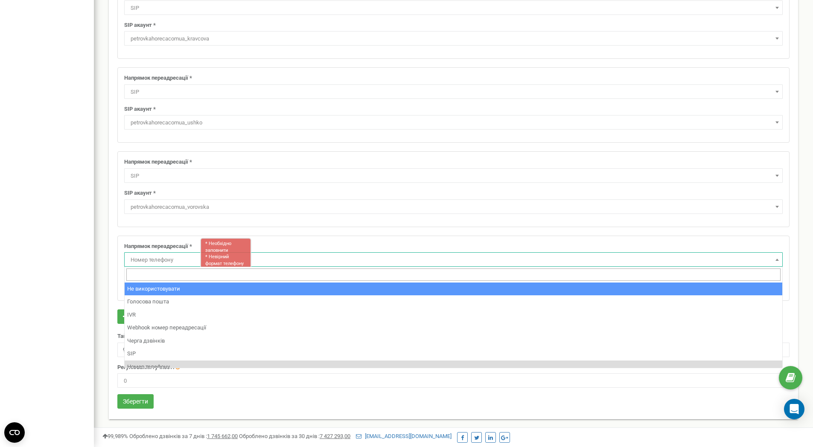
select select "pro"
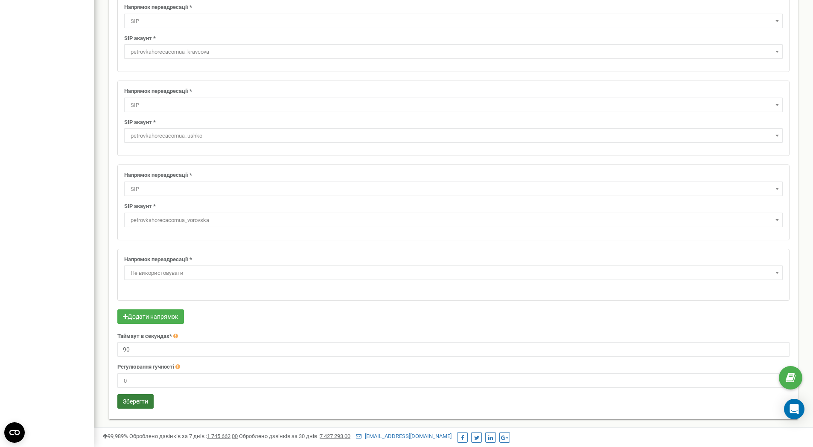
click at [131, 399] on button "Зберегти" at bounding box center [135, 402] width 36 height 15
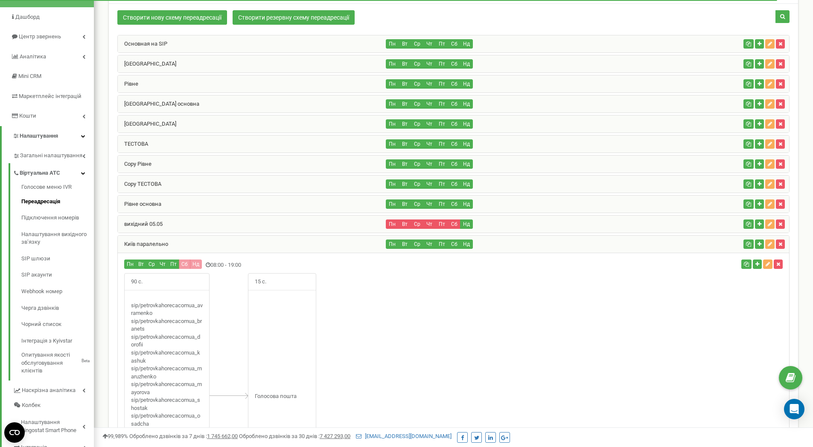
scroll to position [61, 0]
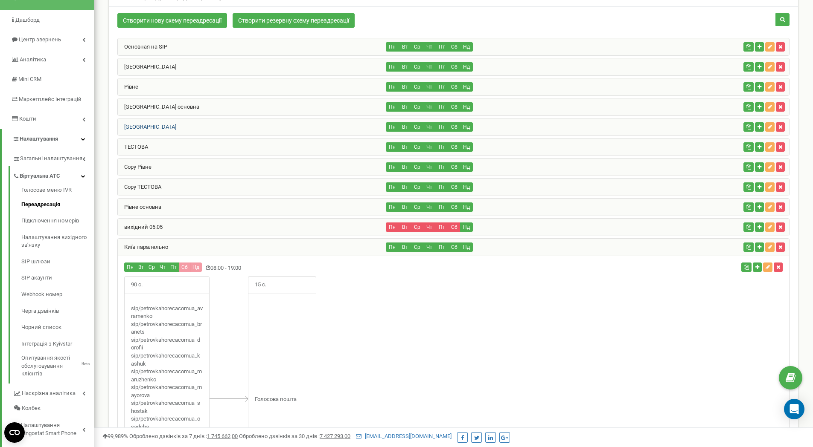
click at [132, 127] on link "[GEOGRAPHIC_DATA]" at bounding box center [147, 127] width 58 height 6
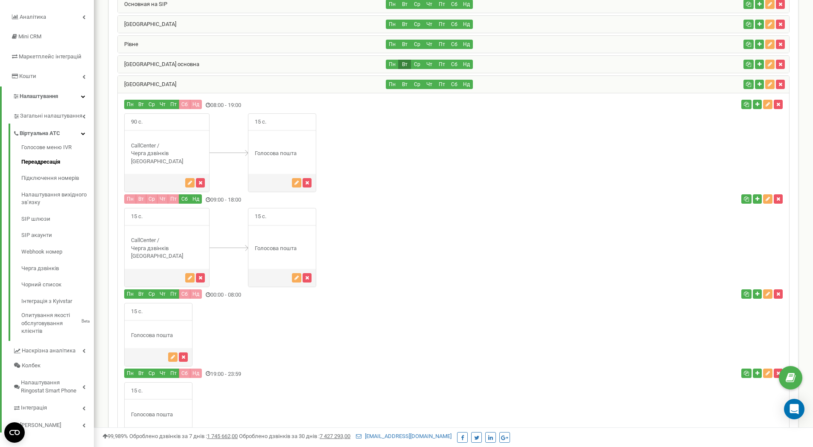
scroll to position [0, 0]
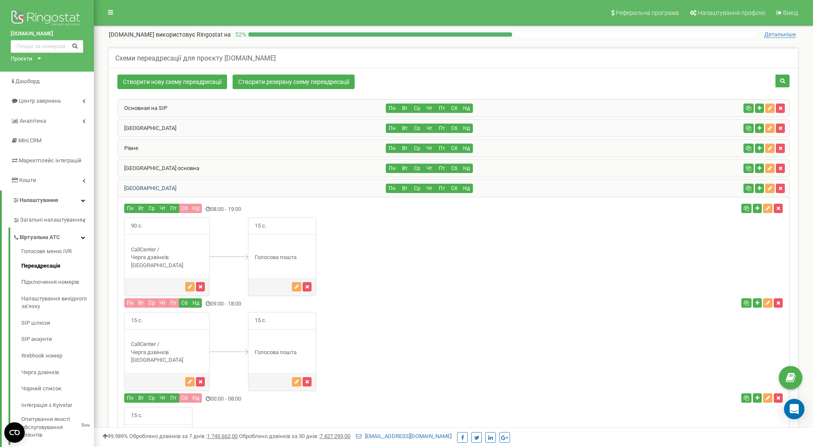
click at [129, 186] on link "[GEOGRAPHIC_DATA]" at bounding box center [147, 188] width 58 height 6
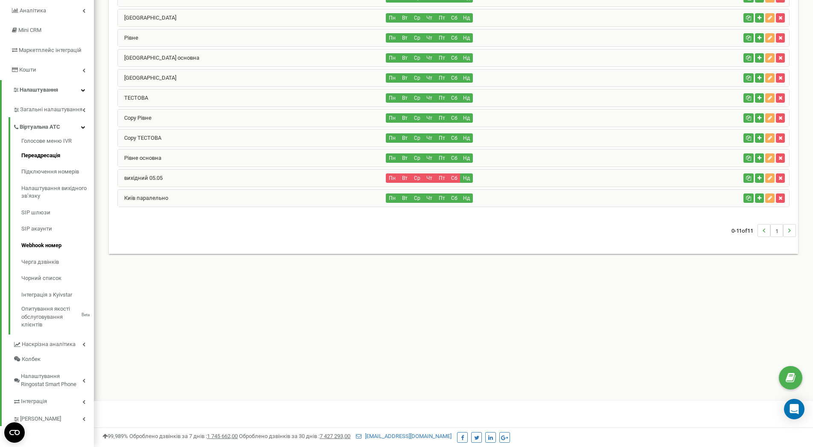
scroll to position [111, 0]
click at [52, 259] on link "Черга дзвінків" at bounding box center [57, 262] width 73 height 17
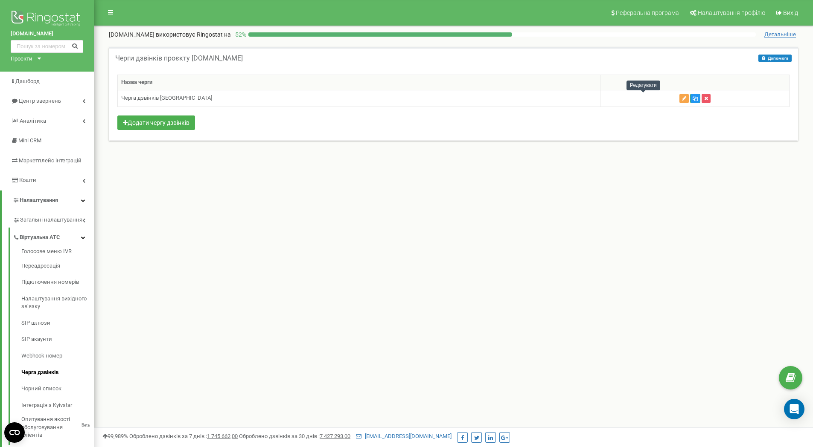
click at [682, 97] on icon "button" at bounding box center [684, 98] width 4 height 5
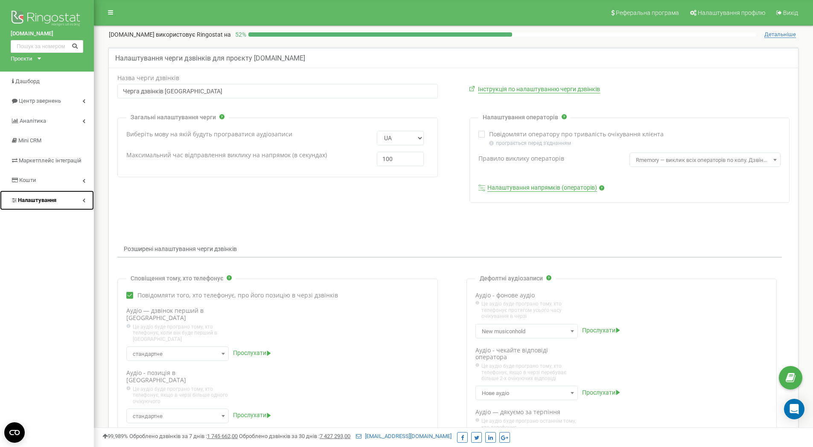
click at [73, 202] on link "Налаштування" at bounding box center [47, 201] width 94 height 20
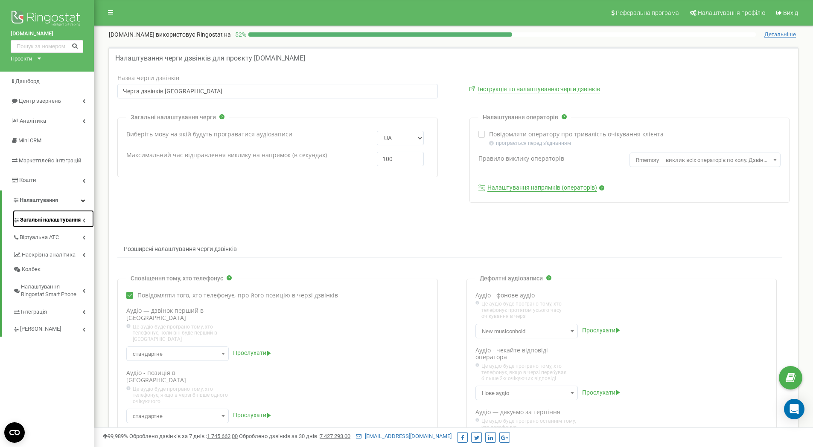
click at [67, 227] on link "Загальні налаштування" at bounding box center [53, 218] width 81 height 17
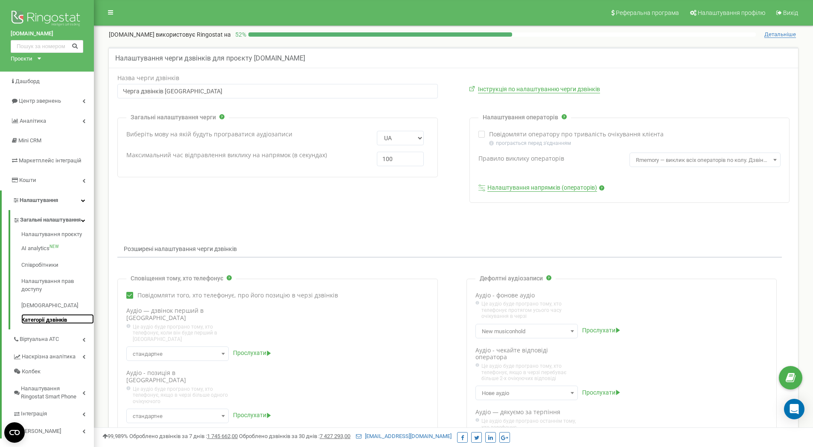
click at [54, 325] on link "Категорії дзвінків" at bounding box center [57, 319] width 73 height 10
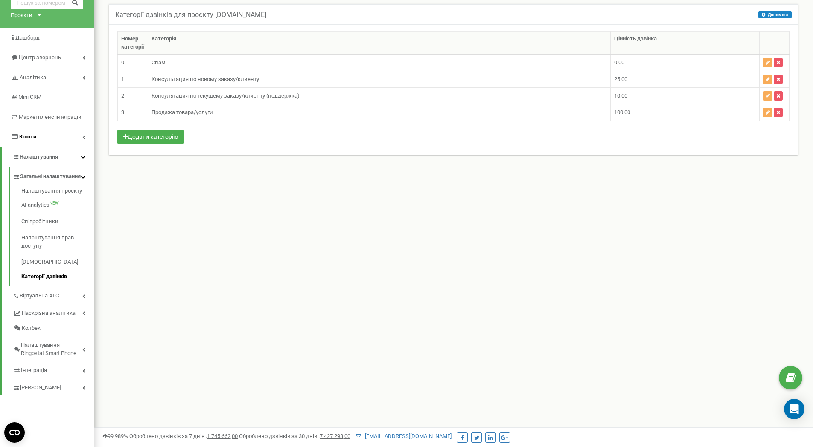
scroll to position [64, 0]
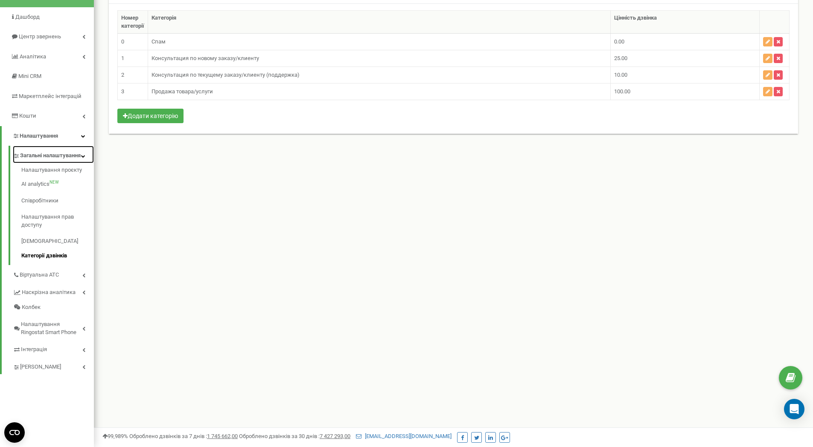
click at [80, 160] on span "Загальні налаштування" at bounding box center [50, 156] width 61 height 8
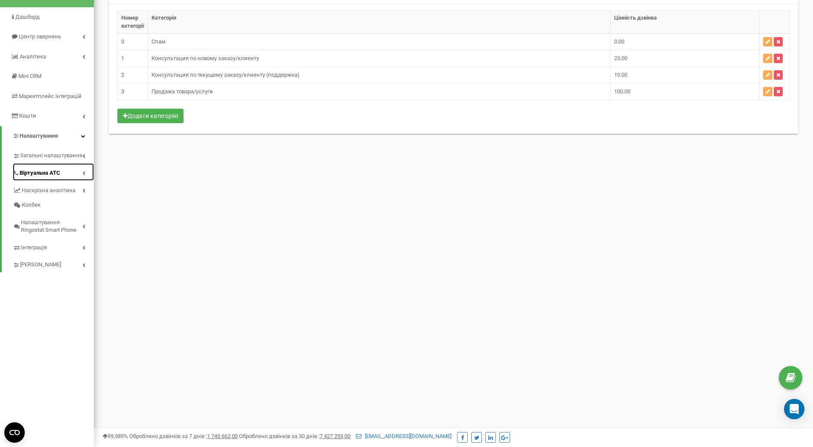
click at [47, 170] on span "Віртуальна АТС" at bounding box center [40, 173] width 41 height 8
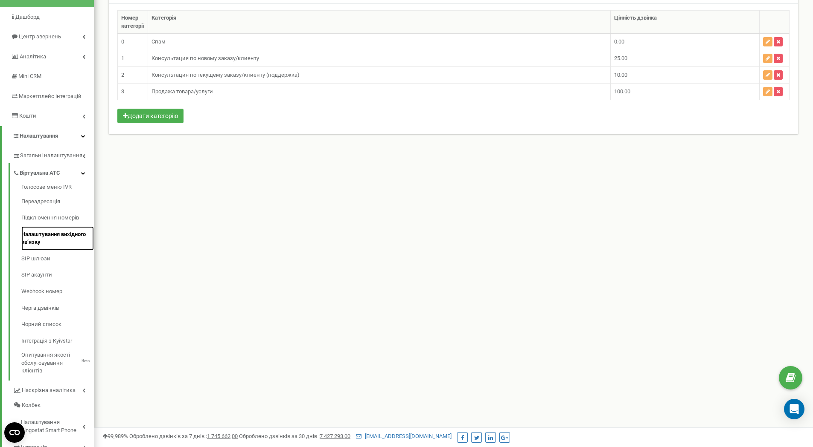
click at [52, 232] on link "Налаштування вихідного зв’язку" at bounding box center [57, 239] width 73 height 24
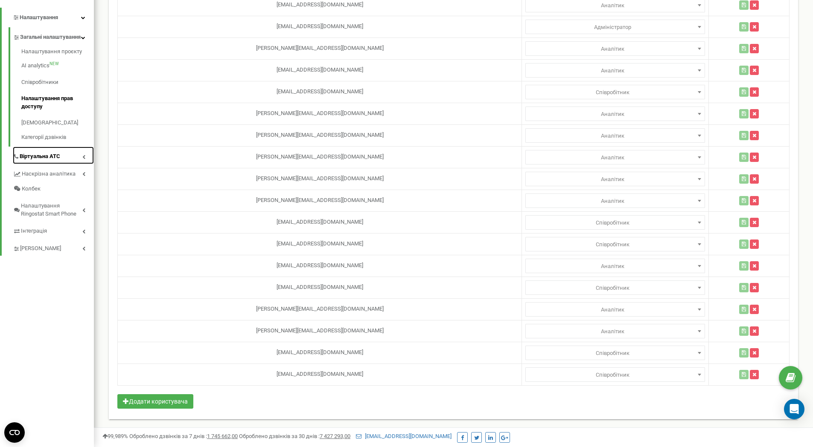
click at [81, 162] on link "Віртуальна АТС" at bounding box center [53, 155] width 81 height 17
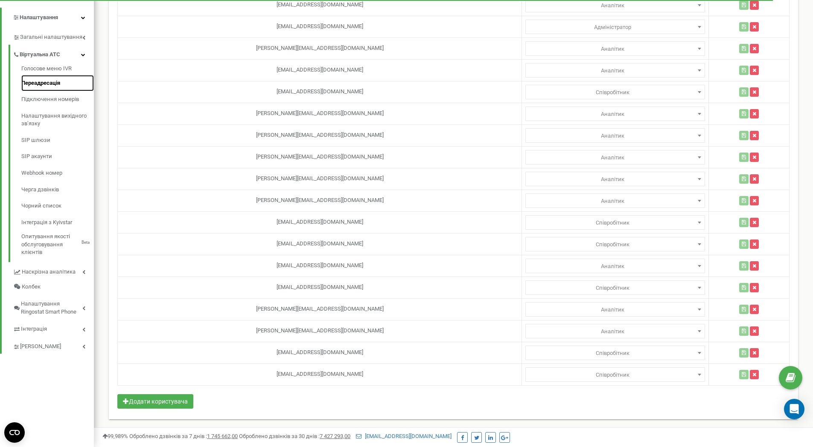
click at [43, 83] on link "Переадресація" at bounding box center [57, 83] width 73 height 17
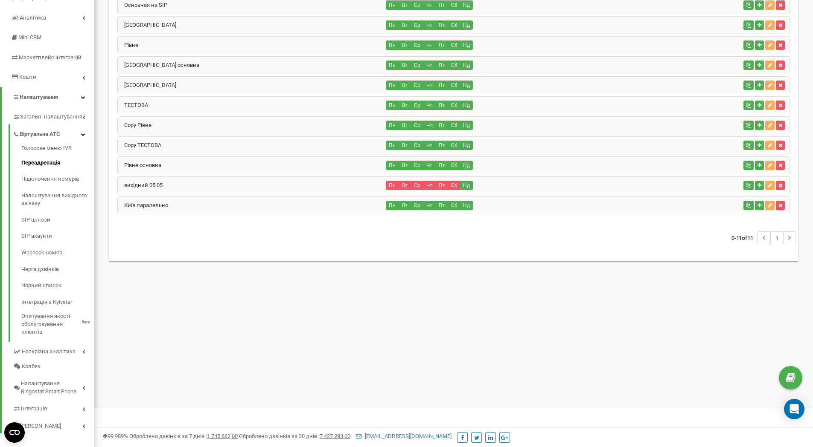
scroll to position [111, 0]
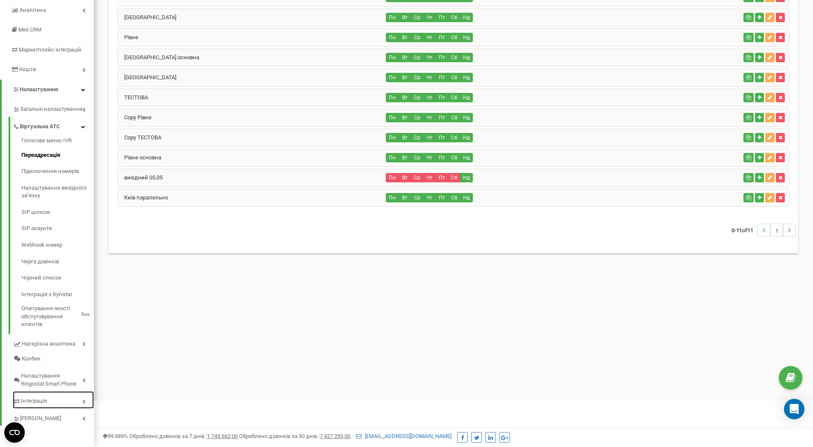
click at [82, 401] on icon at bounding box center [83, 402] width 3 height 4
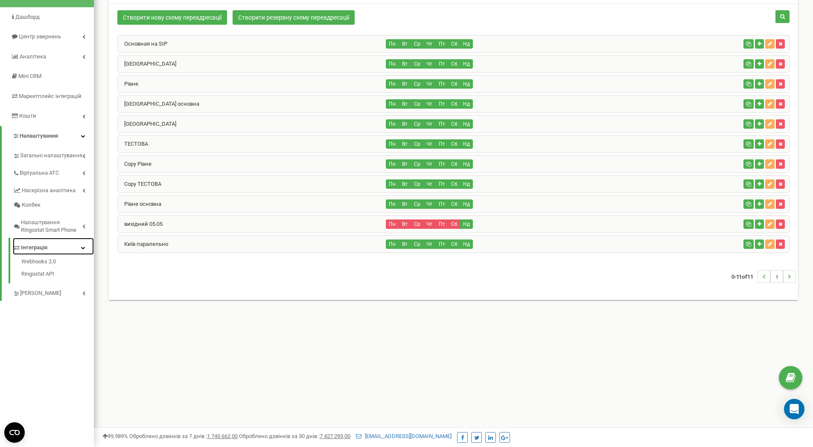
scroll to position [64, 0]
click at [78, 226] on span "Налаштування Ringostat Smart Phone" at bounding box center [51, 227] width 61 height 16
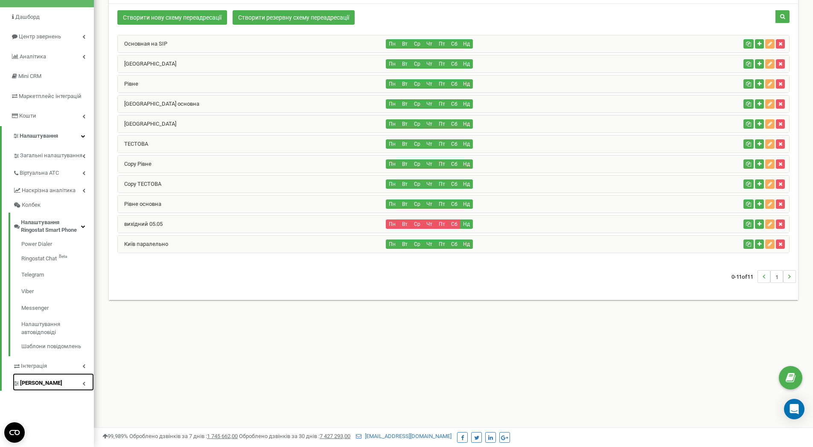
click at [72, 383] on link "[PERSON_NAME]" at bounding box center [53, 382] width 81 height 17
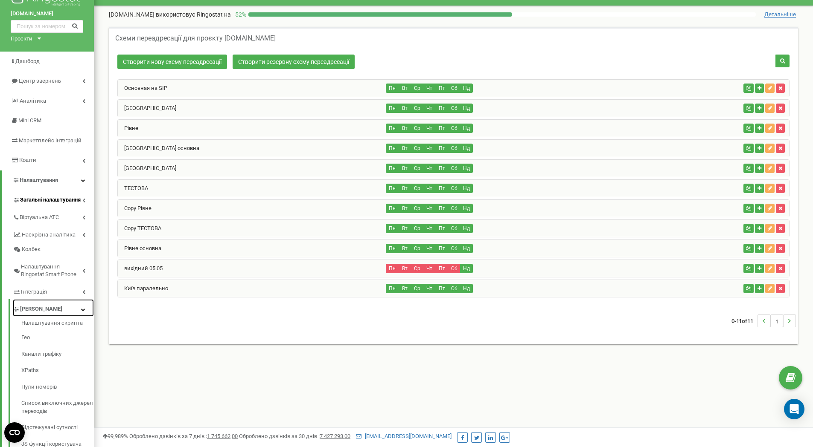
scroll to position [0, 0]
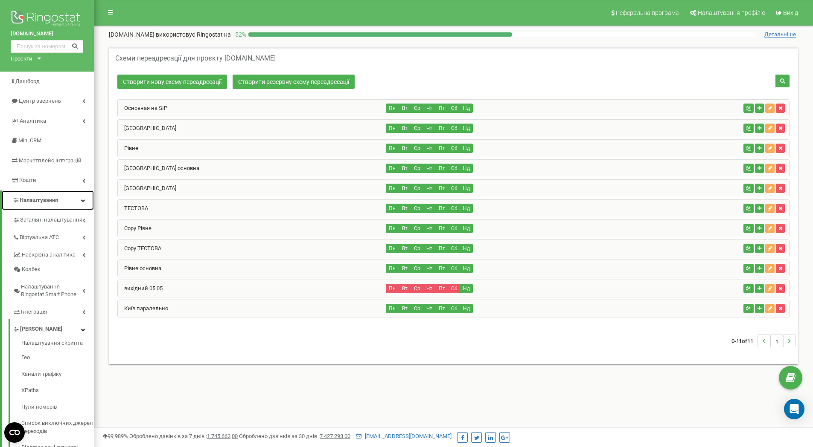
click at [82, 201] on icon at bounding box center [83, 200] width 4 height 4
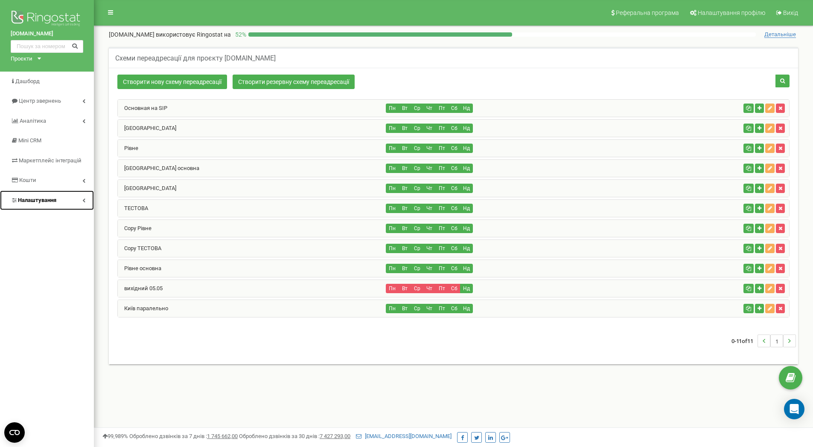
click at [82, 201] on icon at bounding box center [83, 200] width 3 height 4
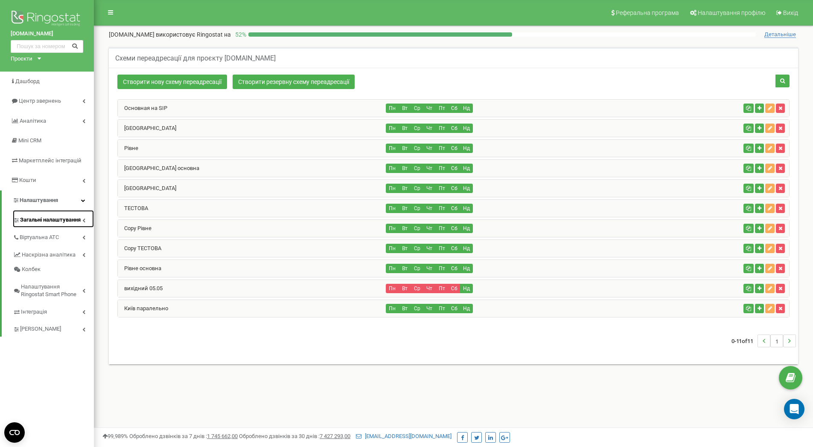
click at [84, 221] on icon at bounding box center [83, 220] width 3 height 4
